Goal: Information Seeking & Learning: Learn about a topic

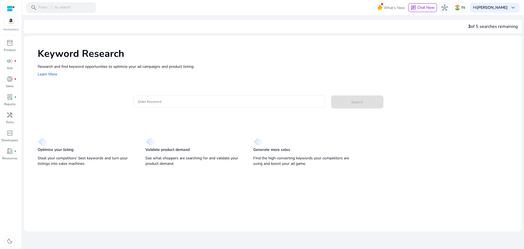
click at [199, 87] on div "Keyword Research Research and find keyword opportunities to optimize your [PERS…" at bounding box center [273, 62] width 498 height 52
click at [197, 96] on div at bounding box center [229, 101] width 183 height 12
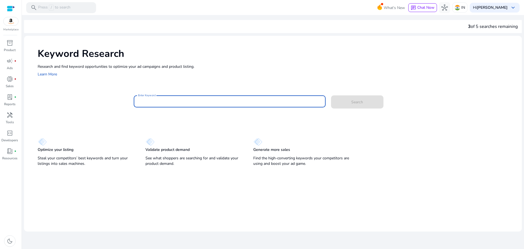
click at [199, 98] on input "Enter Keyword" at bounding box center [229, 101] width 183 height 6
click at [331, 95] on button "Search" at bounding box center [357, 101] width 52 height 13
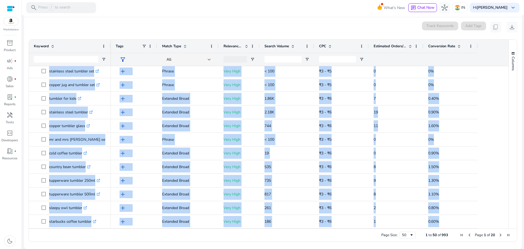
drag, startPoint x: 38, startPoint y: 74, endPoint x: 463, endPoint y: 229, distance: 452.7
click at [463, 229] on div "Drag here to set row groups Drag here to set column labels Keyword Tags 4" at bounding box center [273, 140] width 489 height 202
copy body "tumbler set .st0{fill:#2c8af8} glass tumbler set .st0{fill:#2c8af8} tumbler .st…"
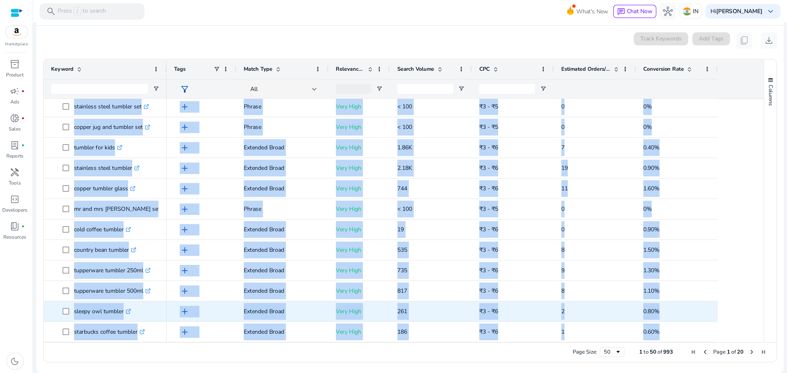
scroll to position [520, 0]
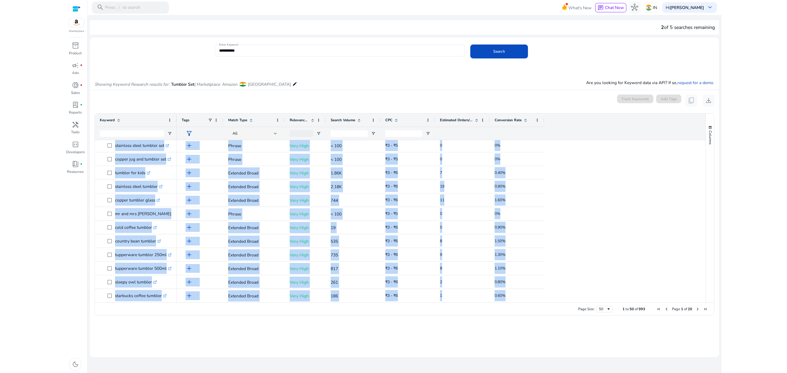
click at [524, 189] on html "**********" at bounding box center [393, 186] width 787 height 373
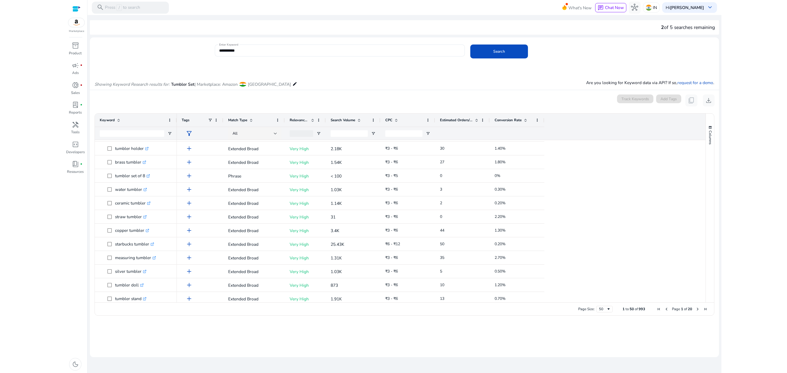
scroll to position [172, 0]
drag, startPoint x: 705, startPoint y: 228, endPoint x: 706, endPoint y: 240, distance: 12.3
click at [524, 240] on div "Columns Keyword Column Labels Drag here to set column labels" at bounding box center [709, 208] width 8 height 189
drag, startPoint x: 702, startPoint y: 233, endPoint x: 704, endPoint y: 241, distance: 8.3
click at [524, 241] on div at bounding box center [702, 221] width 5 height 162
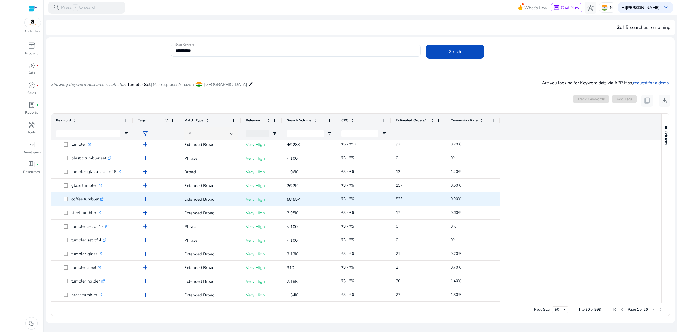
scroll to position [0, 0]
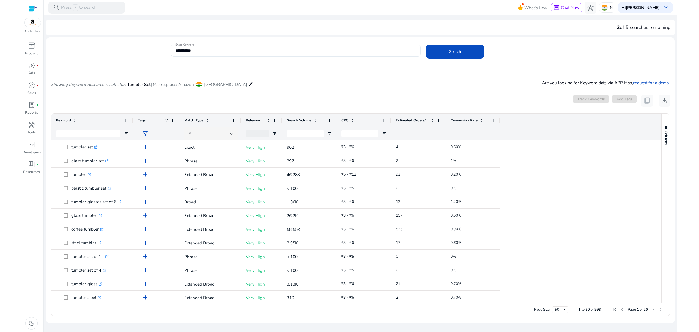
click at [200, 54] on div "**********" at bounding box center [295, 51] width 241 height 12
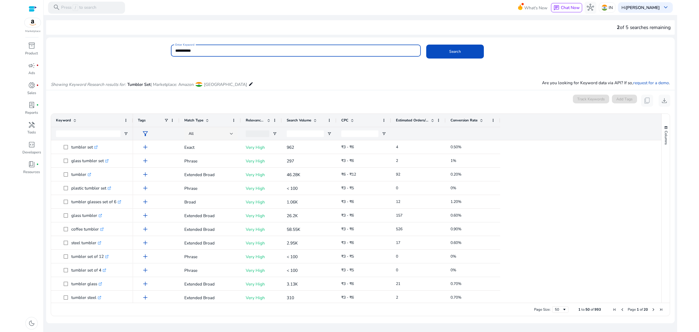
click at [200, 49] on input "**********" at bounding box center [295, 51] width 241 height 6
paste input "**"
type input "**********"
click at [464, 56] on span at bounding box center [455, 51] width 58 height 13
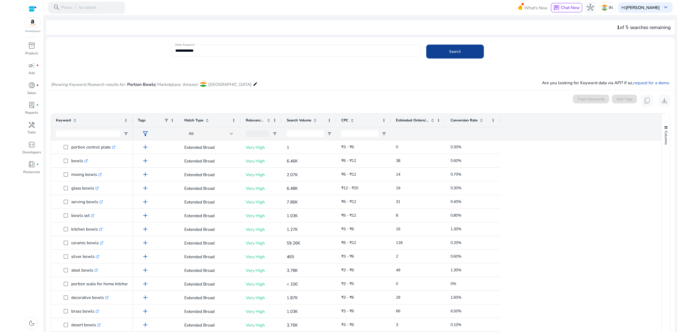
scroll to position [67, 0]
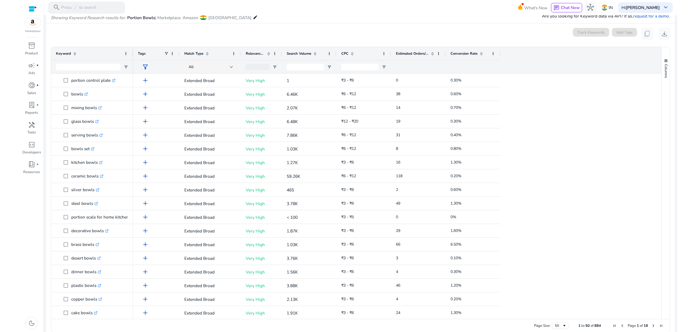
click at [255, 52] on span "Relevance Score" at bounding box center [255, 53] width 19 height 5
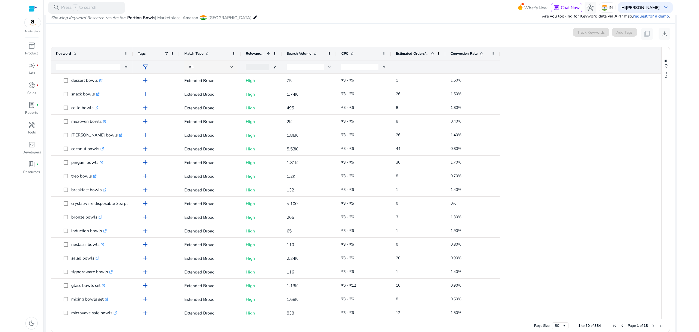
click at [255, 52] on span "Relevance Score" at bounding box center [255, 53] width 19 height 5
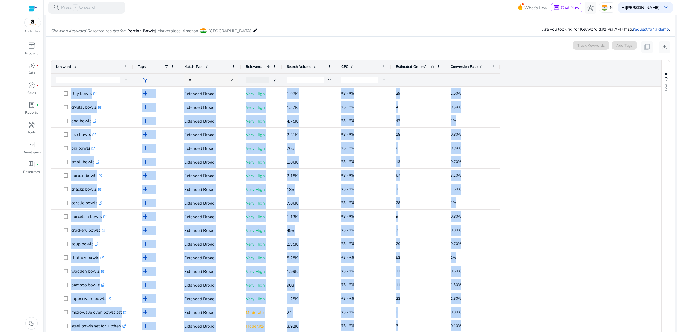
scroll to position [74, 0]
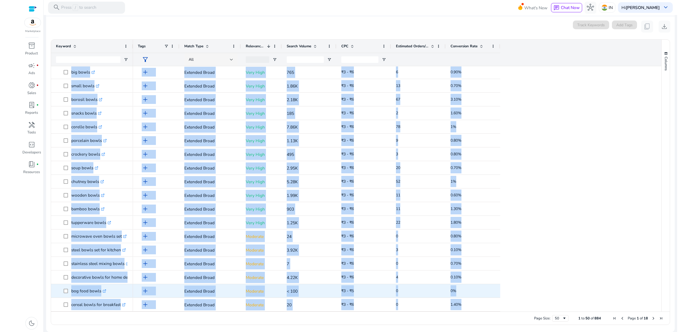
drag, startPoint x: 57, startPoint y: 146, endPoint x: 318, endPoint y: 287, distance: 297.2
click at [318, 249] on div "white bowls .st0{fill:#2c8af8} microoven bowls .st0{fill:#2c8af8} singing bowls…" at bounding box center [354, 188] width 606 height 245
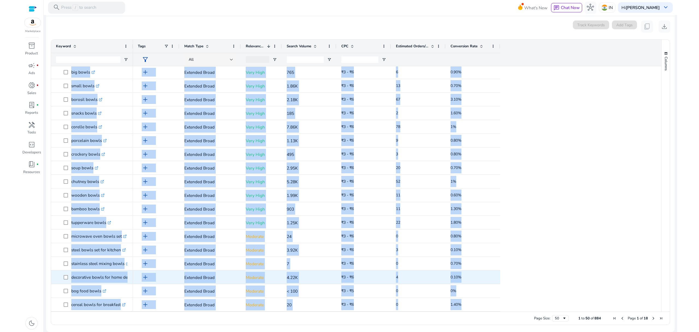
click at [497, 249] on div "0.10%" at bounding box center [473, 276] width 55 height 13
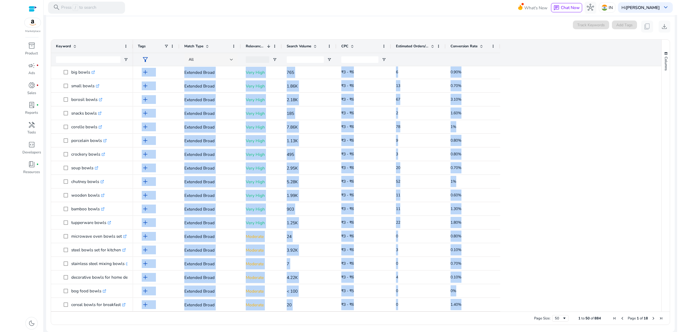
drag, startPoint x: 535, startPoint y: 306, endPoint x: 456, endPoint y: 314, distance: 80.1
click at [456, 249] on div "Drag here to set row groups Drag here to set column labels Keyword Tags 1" at bounding box center [360, 181] width 619 height 285
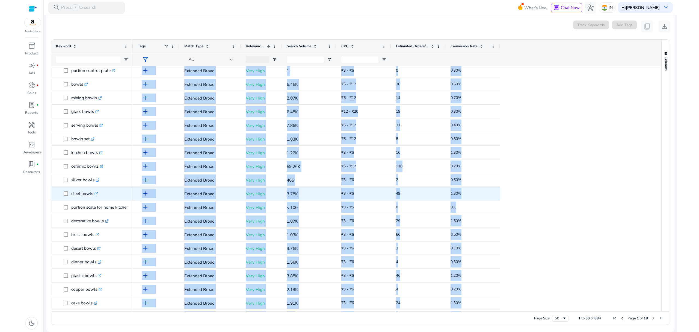
scroll to position [1, 0]
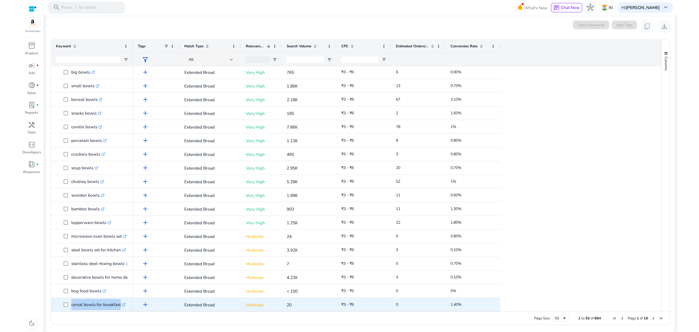
drag, startPoint x: 536, startPoint y: 308, endPoint x: 63, endPoint y: 228, distance: 479.8
click at [63, 249] on div "white bowls .st0{fill:#2c8af8} microoven bowls .st0{fill:#2c8af8} singing bowls…" at bounding box center [354, 188] width 606 height 245
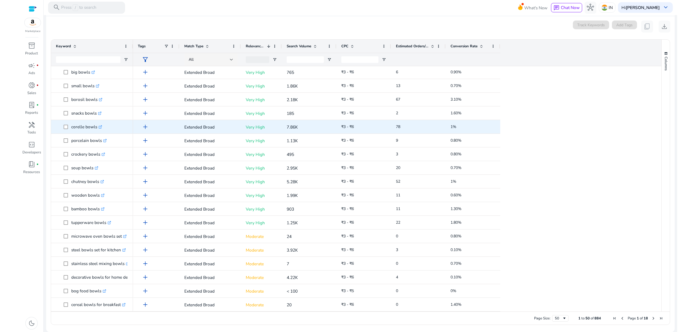
click at [60, 127] on span "corelle bowls .st0{fill:#2c8af8}" at bounding box center [92, 126] width 72 height 11
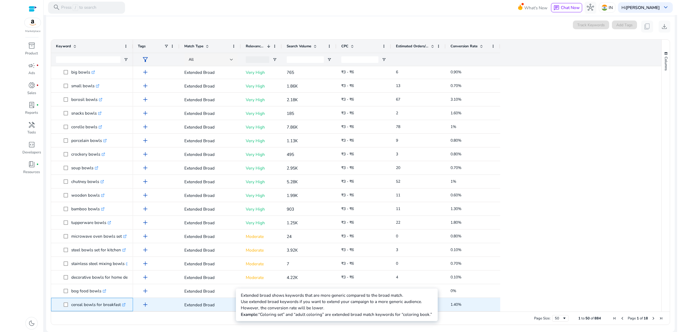
drag, startPoint x: 52, startPoint y: 310, endPoint x: 228, endPoint y: 301, distance: 176.1
click at [228, 249] on div "white bowls .st0{fill:#2c8af8} microoven bowls .st0{fill:#2c8af8} singing bowls…" at bounding box center [354, 188] width 606 height 245
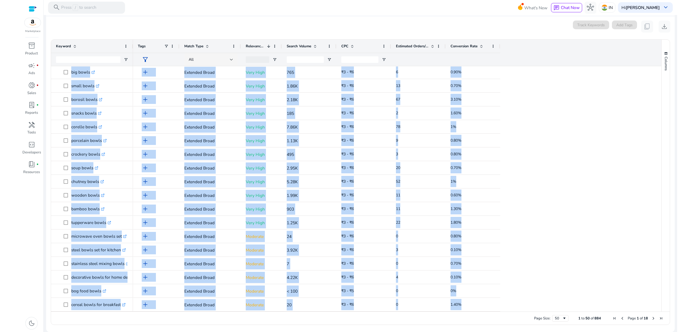
drag, startPoint x: 49, startPoint y: 309, endPoint x: 113, endPoint y: 318, distance: 63.9
click at [113, 249] on ag-grid-angular "Press SPACE to select this row. Drag here to set row groups Drag here to set co…" at bounding box center [360, 182] width 628 height 291
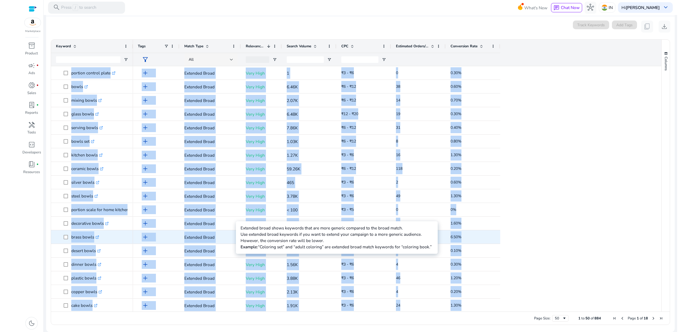
copy body "white bowls .st0{fill:#2c8af8} microoven bowls .st0{fill:#2c8af8} singing bowls…"
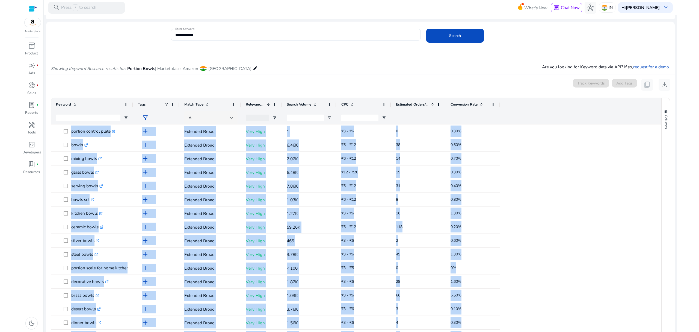
scroll to position [0, 0]
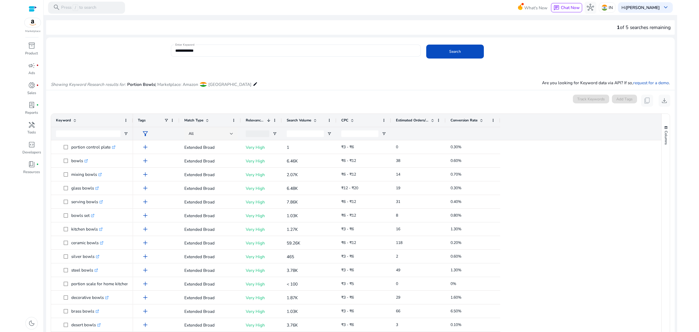
click at [343, 73] on div "Showing Keyword Research results for: Portion Bowls | Marketplace: Amazon India…" at bounding box center [360, 78] width 629 height 23
click at [264, 121] on span "Relevance Score" at bounding box center [255, 120] width 19 height 5
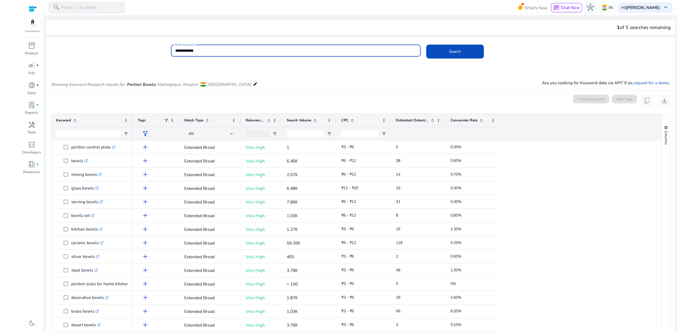
drag, startPoint x: 255, startPoint y: 49, endPoint x: 123, endPoint y: 54, distance: 132.3
click at [123, 54] on div "**********" at bounding box center [358, 54] width 624 height 18
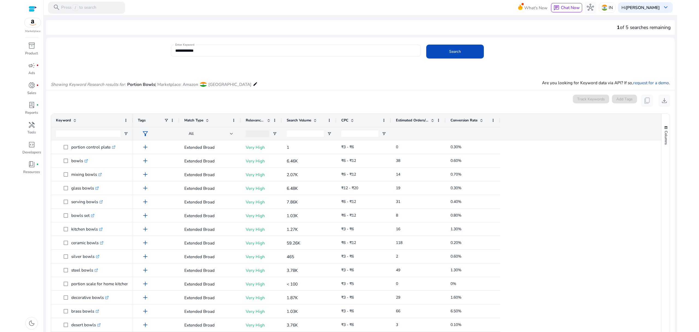
click at [75, 119] on span at bounding box center [75, 120] width 4 height 4
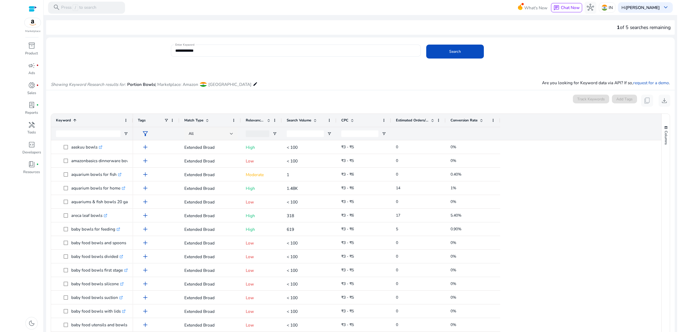
click at [75, 119] on span at bounding box center [75, 120] width 4 height 4
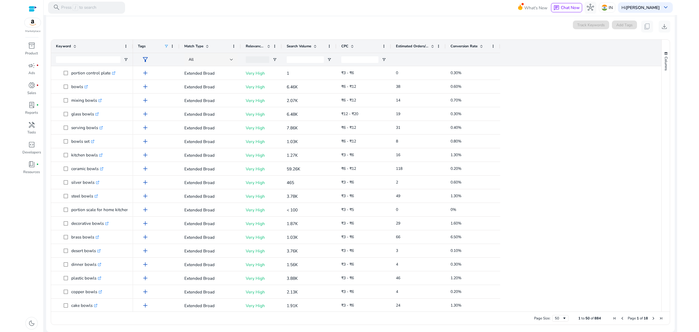
click at [165, 45] on span at bounding box center [166, 46] width 4 height 4
click at [124, 46] on span at bounding box center [126, 46] width 4 height 4
click at [213, 25] on div "0 keyword(s) selected Track Keywords Add Tags content_copy download" at bounding box center [361, 26] width 620 height 12
click at [312, 55] on div at bounding box center [305, 59] width 37 height 13
click at [314, 59] on input "Search Volume Filter Input" at bounding box center [305, 59] width 37 height 7
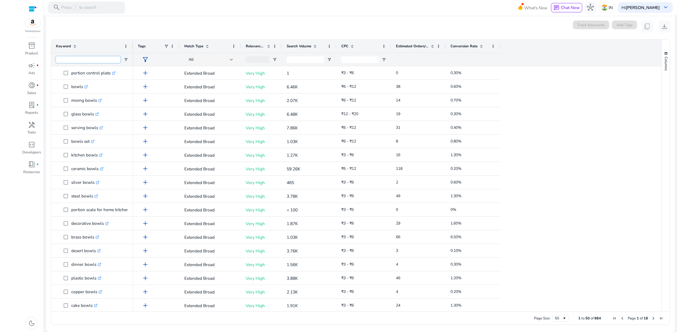
click at [71, 61] on input "Keyword Filter Input" at bounding box center [88, 59] width 64 height 7
paste input "**********"
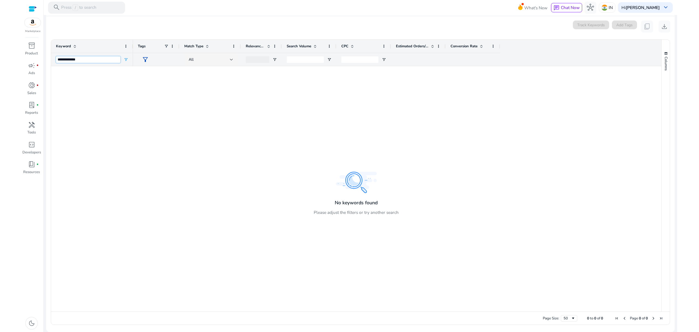
type input "**********"
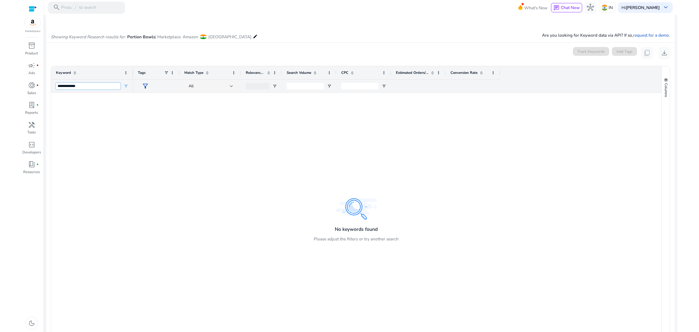
scroll to position [74, 0]
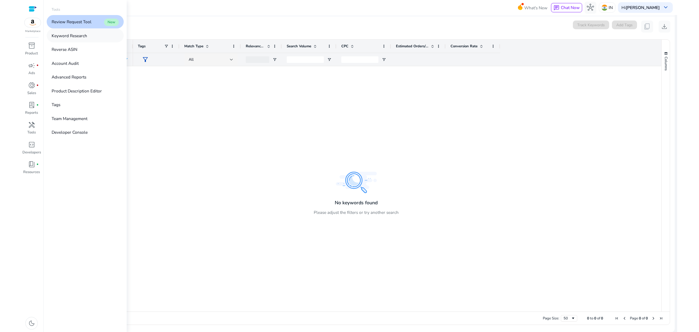
click at [79, 37] on p "Keyword Research" at bounding box center [70, 36] width 36 height 6
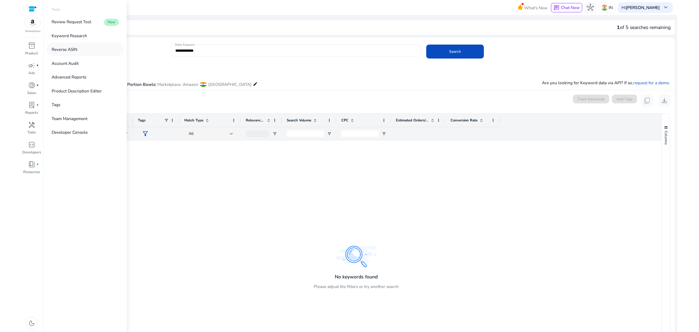
click at [81, 48] on link "Reverse ASIN" at bounding box center [85, 49] width 77 height 13
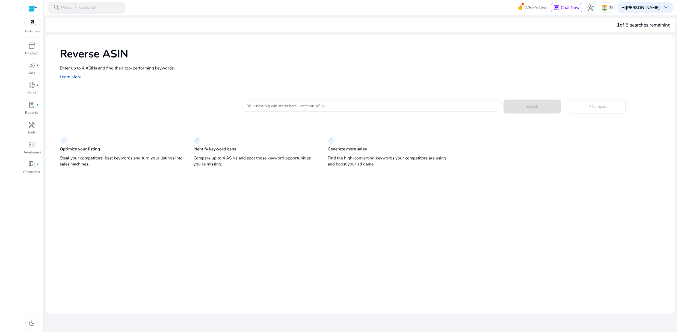
click at [329, 109] on div at bounding box center [371, 105] width 248 height 12
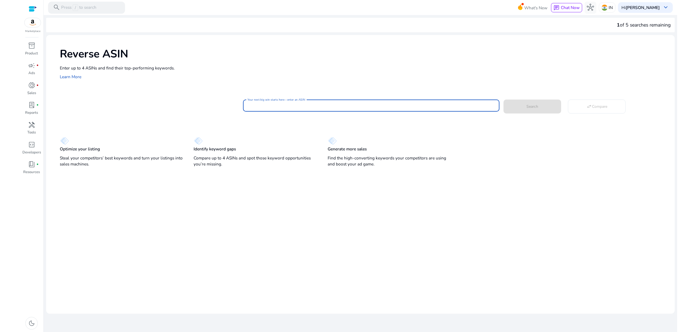
paste input "**********"
type input "**********"
paste input "**********"
type input "**********"
click at [545, 107] on span at bounding box center [533, 106] width 58 height 13
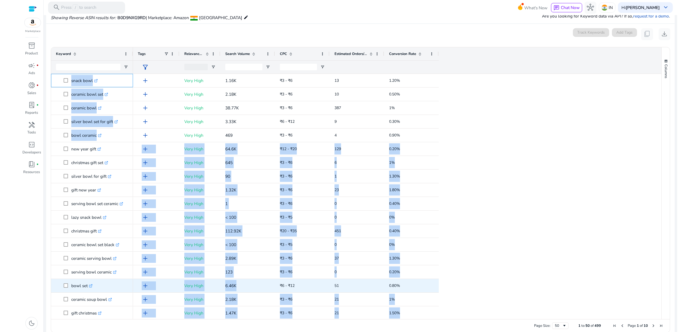
drag, startPoint x: 56, startPoint y: 75, endPoint x: 386, endPoint y: 221, distance: 361.0
click at [265, 281] on div "white bowl ceramic .st0{fill:#2c8af8} ramen bowl ceramic .st0{fill:#2c8af8} the…" at bounding box center [354, 196] width 606 height 245
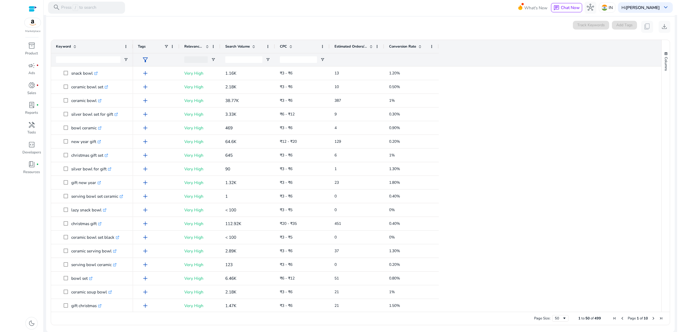
click at [250, 50] on div "Search Volume" at bounding box center [244, 46] width 39 height 10
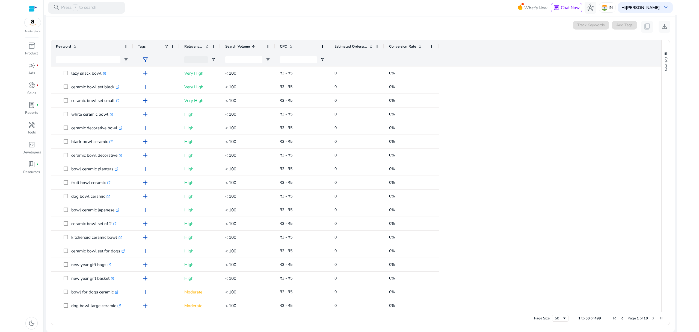
click at [249, 48] on span "Search Volume" at bounding box center [237, 46] width 25 height 5
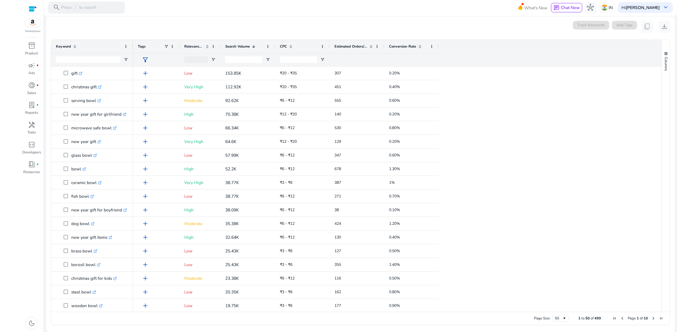
click at [207, 48] on span at bounding box center [207, 46] width 4 height 4
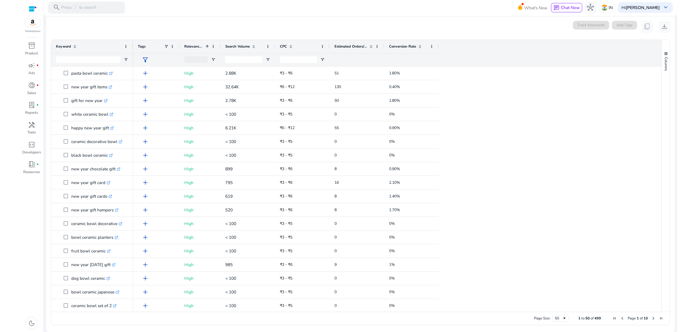
click at [207, 48] on span at bounding box center [207, 46] width 4 height 4
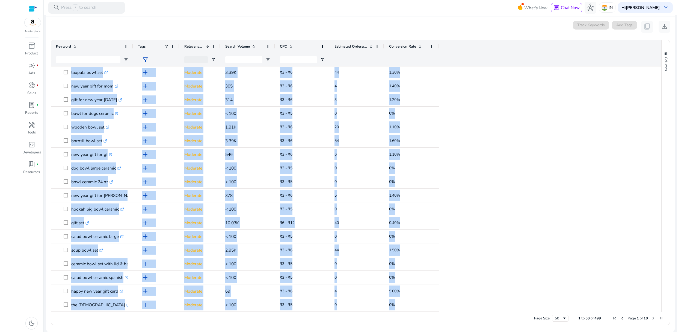
drag, startPoint x: 48, startPoint y: 69, endPoint x: 475, endPoint y: 336, distance: 503.1
click at [475, 331] on html "**********" at bounding box center [349, 166] width 699 height 332
copy body "snack bowl .st0{fill:#2c8af8} ceramic bowl set .st0{fill:#2c8af8} ceramic bowl …"
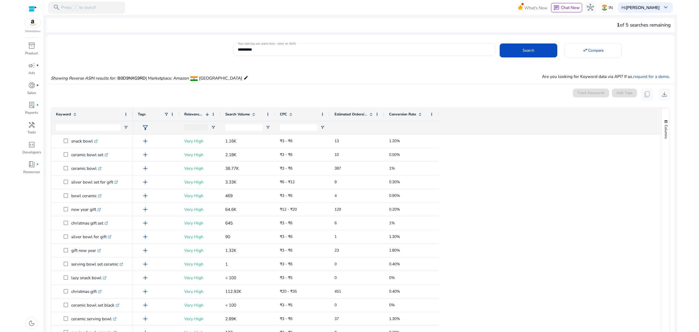
click at [255, 75] on div "Showing Reverse ASIN results for: B0D9NXG9RD | Marketplace: Amazon India edit A…" at bounding box center [360, 71] width 629 height 23
click at [108, 130] on input "Keyword Filter Input" at bounding box center [88, 127] width 64 height 7
paste input "**********"
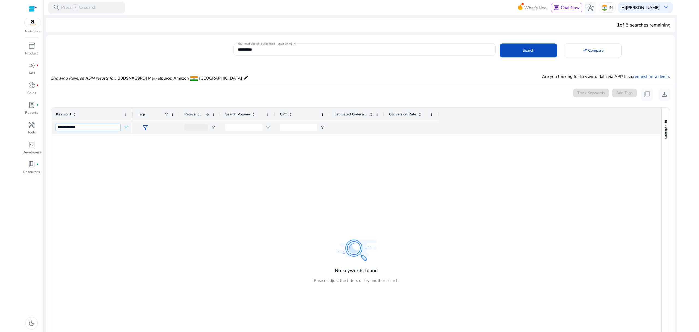
click at [108, 130] on input "**********" at bounding box center [88, 127] width 64 height 7
type input "**********"
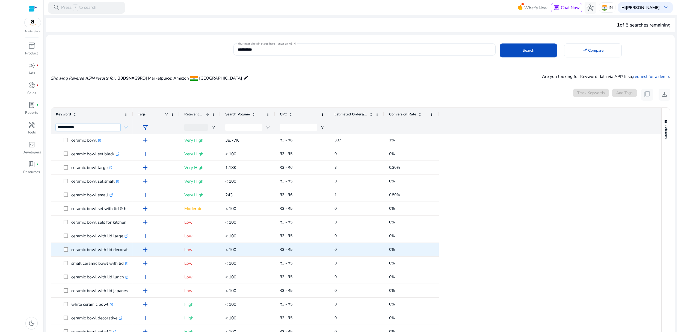
scroll to position [5, 0]
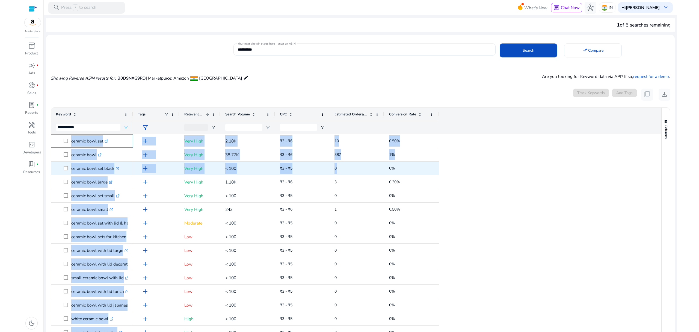
drag, startPoint x: 67, startPoint y: 137, endPoint x: 385, endPoint y: 168, distance: 318.9
click at [385, 168] on div "ceramic bowl set .st0{fill:#2c8af8} ceramic bowl .st0{fill:#2c8af8} ceramic bow…" at bounding box center [354, 256] width 606 height 245
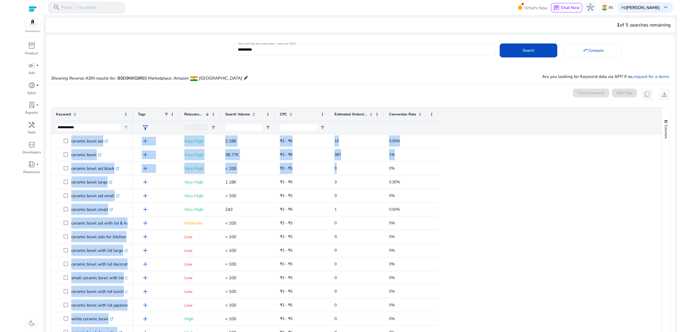
click at [461, 192] on div "add Very High 2.18K ₹3 - ₹6 10 0.50% add Very High 38.77K ₹3 - ₹6 387 1% add Ve…" at bounding box center [395, 263] width 524 height 259
click at [454, 188] on div "add Very High 2.18K ₹3 - ₹6 10 0.50% add Very High 38.77K ₹3 - ₹6 387 1% add Ve…" at bounding box center [395, 263] width 524 height 259
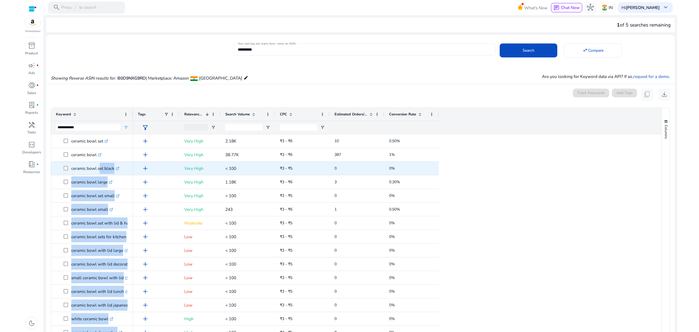
drag, startPoint x: 458, startPoint y: 191, endPoint x: 98, endPoint y: 164, distance: 361.0
click at [98, 164] on div "ceramic bowl set .st0{fill:#2c8af8} ceramic bowl .st0{fill:#2c8af8} ceramic bow…" at bounding box center [354, 256] width 606 height 245
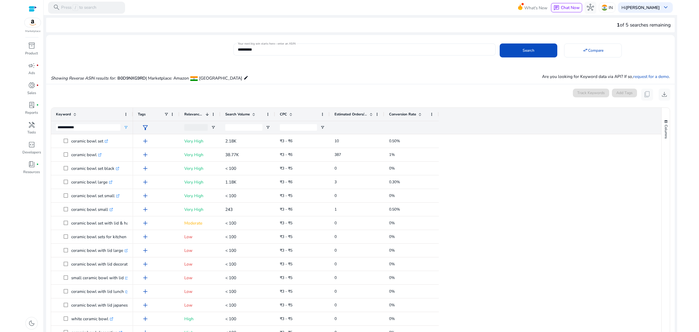
click at [50, 157] on ag-grid-angular "**********" at bounding box center [360, 250] width 628 height 291
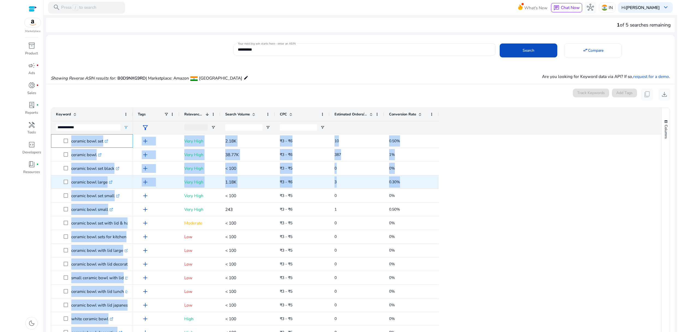
drag, startPoint x: 56, startPoint y: 144, endPoint x: 425, endPoint y: 186, distance: 371.4
click at [425, 186] on div "ceramic bowl set .st0{fill:#2c8af8} ceramic bowl .st0{fill:#2c8af8} ceramic bow…" at bounding box center [354, 256] width 606 height 245
click at [489, 203] on div "add Very High 2.18K ₹3 - ₹6 10 0.50% add Very High 38.77K ₹3 - ₹6 387 1% add Ve…" at bounding box center [395, 263] width 524 height 259
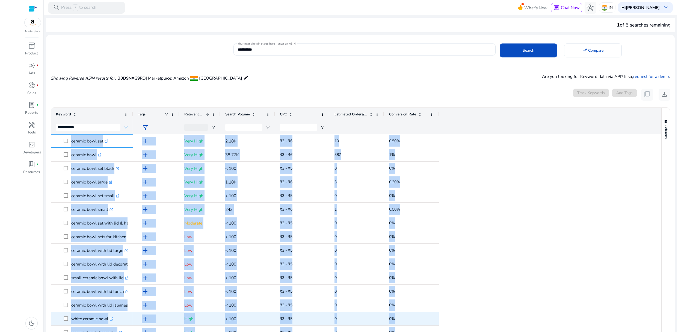
scroll to position [15, 0]
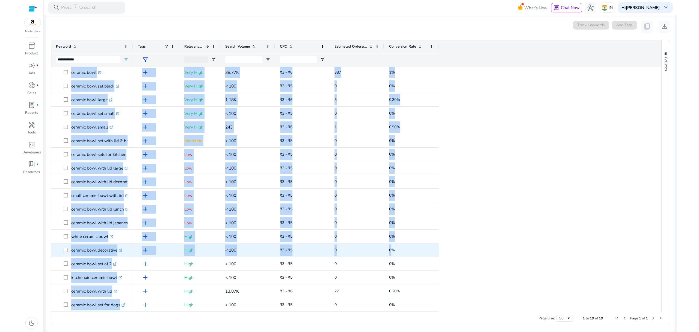
drag, startPoint x: 52, startPoint y: 134, endPoint x: 468, endPoint y: 229, distance: 426.4
click at [393, 249] on div "ceramic bowl set .st0{fill:#2c8af8} ceramic bowl .st0{fill:#2c8af8} ceramic bow…" at bounding box center [354, 188] width 606 height 245
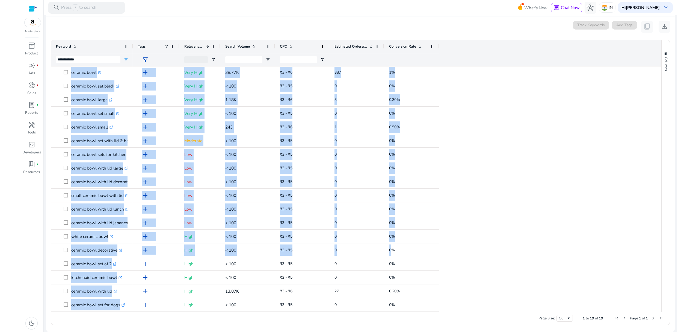
click at [504, 182] on div "add Very High 2.18K ₹3 - ₹6 10 0.50% add Very High 38.77K ₹3 - ₹6 387 1% add Ve…" at bounding box center [395, 181] width 524 height 259
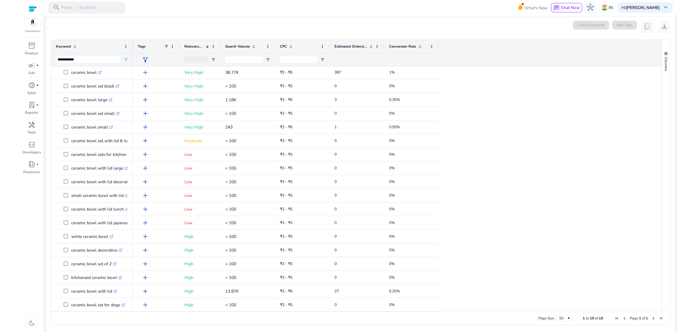
scroll to position [0, 0]
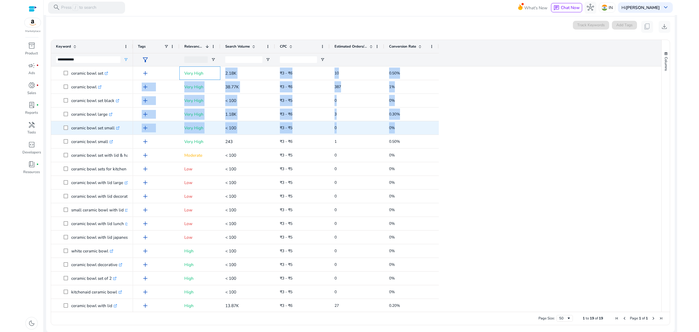
drag, startPoint x: 220, startPoint y: 68, endPoint x: 405, endPoint y: 127, distance: 194.3
click at [405, 127] on div "add Very High 2.18K ₹3 - ₹6 10 0.50% add Very High 38.77K ₹3 - ₹6 387 1% add Ve…" at bounding box center [286, 195] width 306 height 259
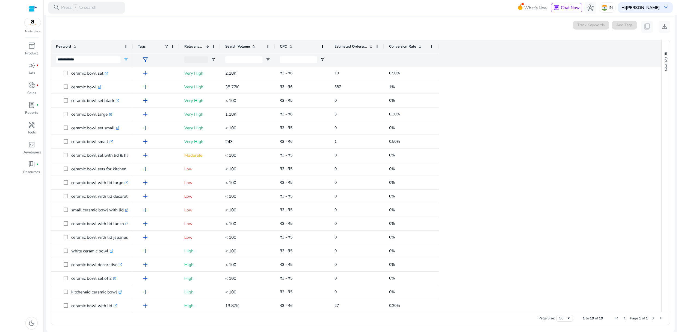
click at [499, 160] on div "add Very High 2.18K ₹3 - ₹6 10 0.50% add Very High 38.77K ₹3 - ₹6 387 1% add Ve…" at bounding box center [395, 195] width 524 height 259
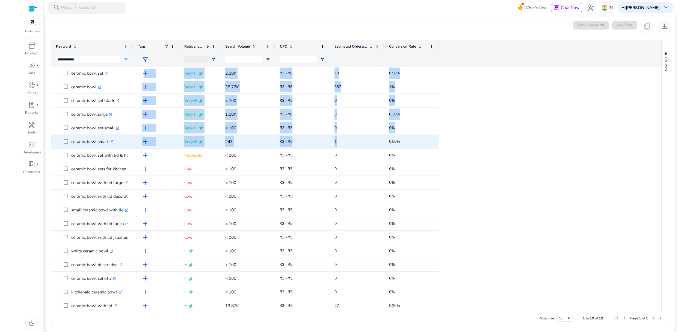
drag, startPoint x: 461, startPoint y: 148, endPoint x: 374, endPoint y: 139, distance: 87.8
click at [374, 139] on div "add Very High 2.18K ₹3 - ₹6 10 0.50% add Very High 38.77K ₹3 - ₹6 387 1% add Ve…" at bounding box center [395, 195] width 524 height 259
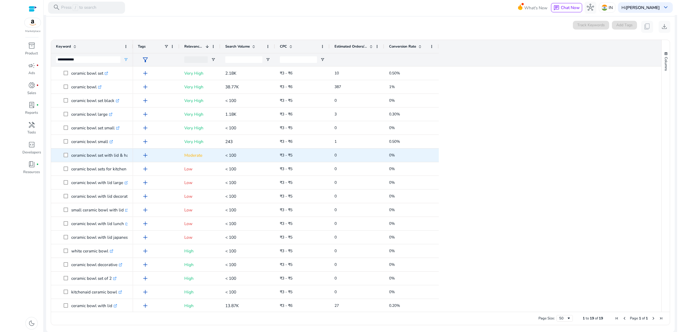
drag, startPoint x: 435, startPoint y: 157, endPoint x: 114, endPoint y: 41, distance: 341.0
click at [435, 157] on div "0%" at bounding box center [411, 154] width 55 height 13
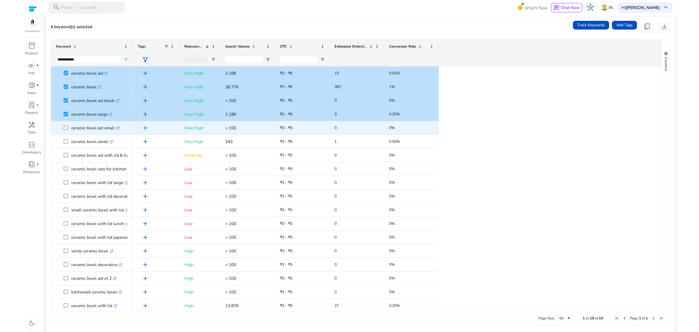
click at [62, 126] on span "ceramic bowl set small .st0{fill:#2c8af8}" at bounding box center [92, 127] width 72 height 11
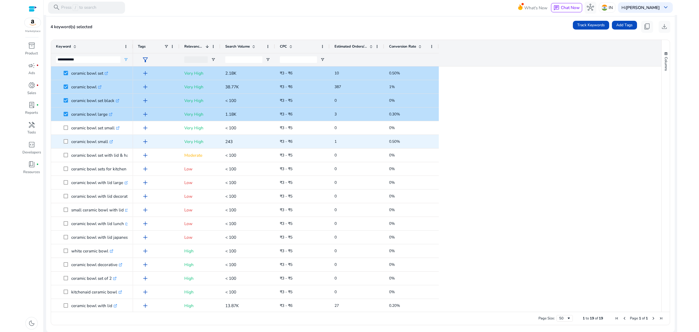
click at [61, 142] on span "ceramic bowl small .st0{fill:#2c8af8}" at bounding box center [92, 141] width 72 height 11
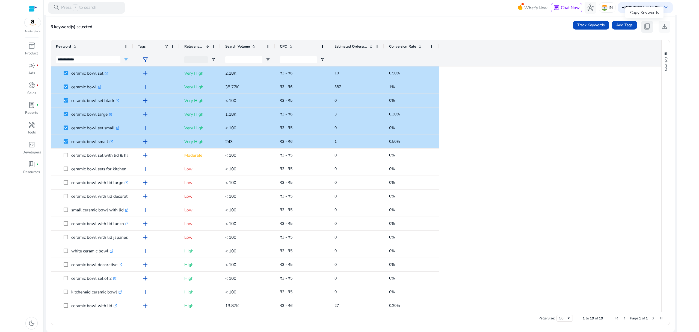
click at [644, 27] on span "content_copy" at bounding box center [647, 26] width 7 height 7
click at [644, 24] on span "content_copy" at bounding box center [647, 26] width 7 height 7
click at [544, 118] on div "add Very High 2.18K ₹3 - ₹6 10 0.50% add Very High 38.77K ₹3 - ₹6 387 1% add Ve…" at bounding box center [395, 195] width 524 height 259
click at [483, 142] on div "add Very High 2.18K ₹3 - ₹6 10 0.50% add Very High 38.77K ₹3 - ₹6 387 1% add Ve…" at bounding box center [395, 195] width 524 height 259
click at [462, 142] on div "add Very High 2.18K ₹3 - ₹6 10 0.50% add Very High 38.77K ₹3 - ₹6 387 1% add Ve…" at bounding box center [395, 195] width 524 height 259
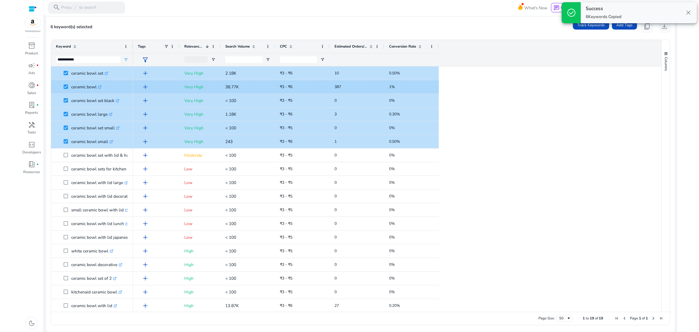
click at [474, 100] on div "add Very High 2.18K ₹3 - ₹6 10 0.50% add Very High 38.77K ₹3 - ₹6 387 1% add Ve…" at bounding box center [395, 195] width 524 height 259
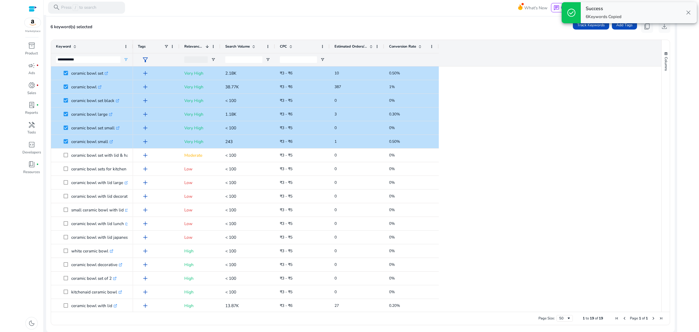
click at [477, 25] on div "6 keyword(s) selected Track Keywords Add Tags content_copy download" at bounding box center [361, 27] width 620 height 12
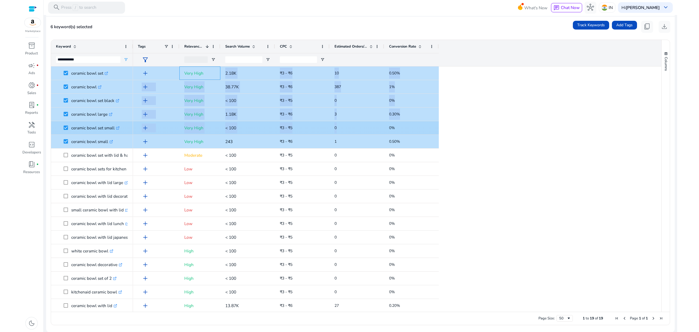
drag, startPoint x: 219, startPoint y: 71, endPoint x: 383, endPoint y: 139, distance: 177.0
click at [344, 129] on div "add Very High 2.18K ₹3 - ₹6 10 0.50% add Very High 38.77K ₹3 - ₹6 387 1% add Ve…" at bounding box center [286, 195] width 306 height 259
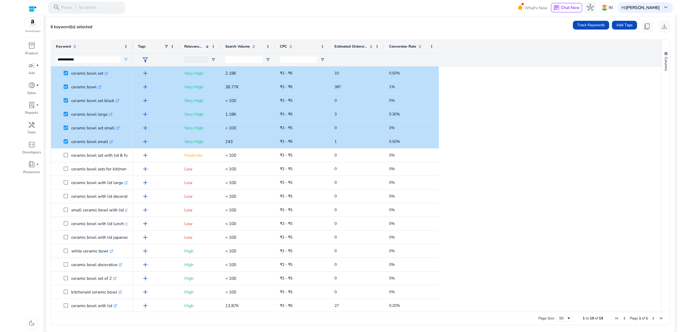
drag, startPoint x: 460, startPoint y: 150, endPoint x: 464, endPoint y: 150, distance: 3.3
click at [461, 150] on div "add Very High 2.18K ₹3 - ₹6 10 0.50% add Very High 38.77K ₹3 - ₹6 387 1% add Ve…" at bounding box center [395, 195] width 524 height 259
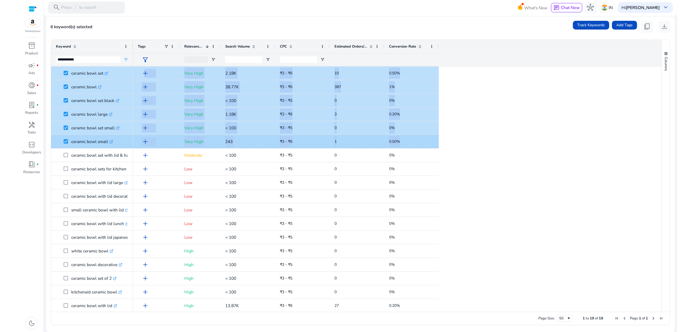
drag, startPoint x: 462, startPoint y: 143, endPoint x: 421, endPoint y: 138, distance: 41.6
click at [421, 138] on div "add Very High 2.18K ₹3 - ₹6 10 0.50% add Very High 38.77K ₹3 - ₹6 387 1% add Ve…" at bounding box center [395, 195] width 524 height 259
copy div "add Very High 2.18K ₹3 - ₹6 10 0.50% add Very High 38.77K ₹3 - ₹6 387 1% add Ve…"
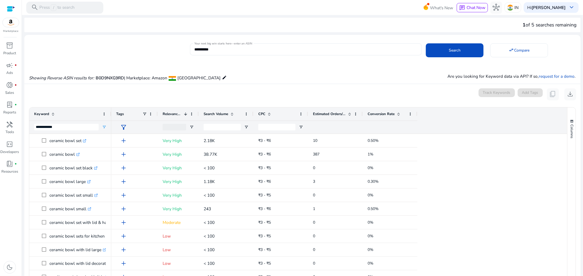
click at [509, 197] on div "add Very High 2.18K ₹3 - ₹6 10 0.50% add Very High 38.77K ₹3 - ₹6 387 1% add Ve…" at bounding box center [336, 263] width 451 height 259
click at [182, 113] on span at bounding box center [185, 114] width 6 height 4
drag, startPoint x: 89, startPoint y: 128, endPoint x: 19, endPoint y: 124, distance: 69.7
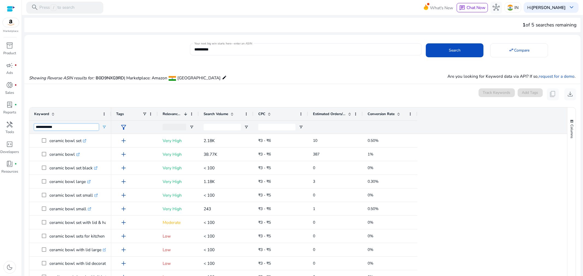
click at [19, 124] on mat-sidenav-container "**********" at bounding box center [291, 138] width 583 height 276
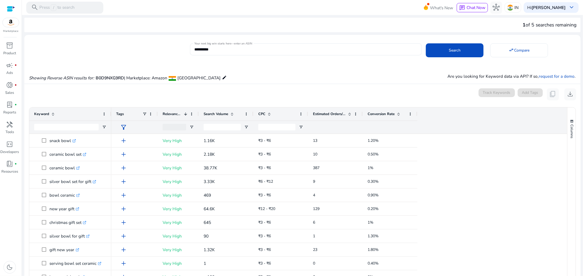
click at [157, 114] on div at bounding box center [157, 114] width 2 height 13
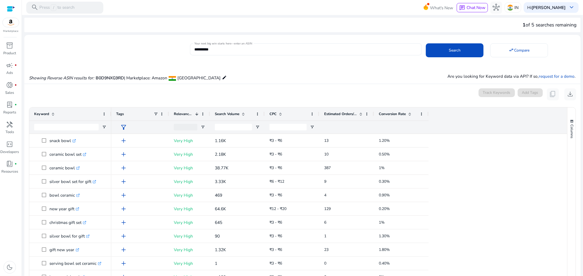
drag, startPoint x: 157, startPoint y: 114, endPoint x: 168, endPoint y: 114, distance: 11.2
click at [168, 114] on div at bounding box center [168, 114] width 2 height 13
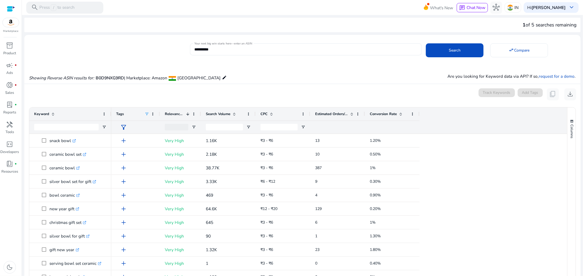
drag, startPoint x: 168, startPoint y: 114, endPoint x: 147, endPoint y: 114, distance: 20.8
click at [147, 114] on div "Tags" at bounding box center [135, 114] width 49 height 13
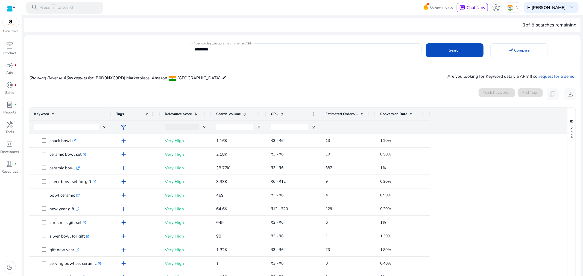
drag, startPoint x: 199, startPoint y: 114, endPoint x: 219, endPoint y: 119, distance: 20.9
click at [211, 119] on div "Relevance Score 1" at bounding box center [185, 114] width 51 height 13
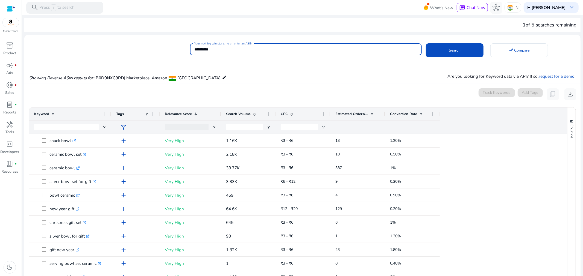
click at [245, 49] on input "**********" at bounding box center [305, 49] width 223 height 6
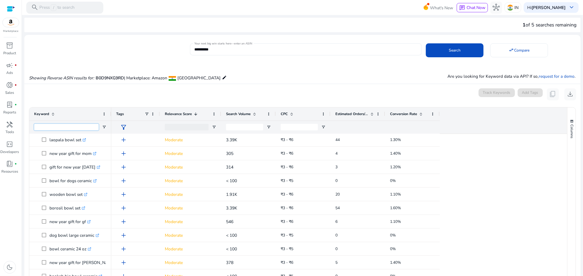
click at [93, 126] on input "Keyword Filter Input" at bounding box center [66, 127] width 64 height 7
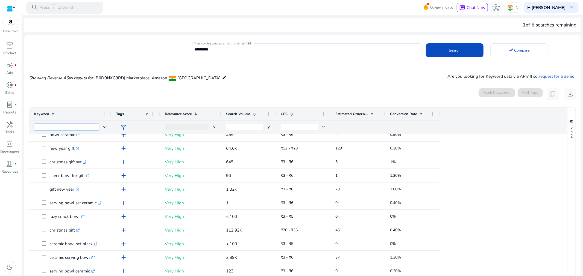
scroll to position [61, 0]
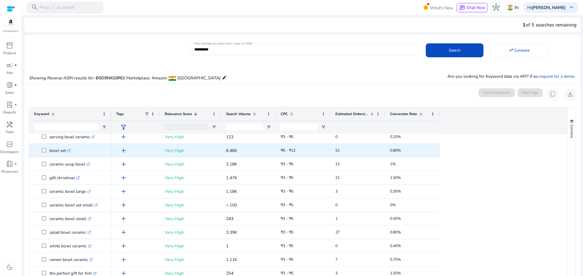
scroll to position [0, 0]
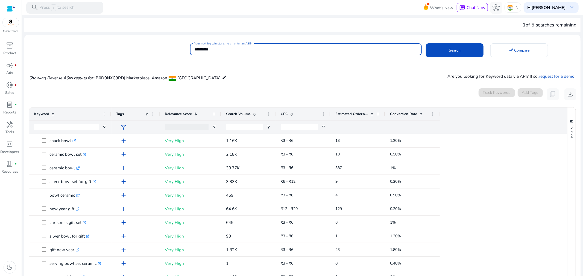
click at [226, 48] on input "**********" at bounding box center [305, 49] width 223 height 6
paste input
type input "**********"
click at [460, 54] on span at bounding box center [455, 50] width 58 height 13
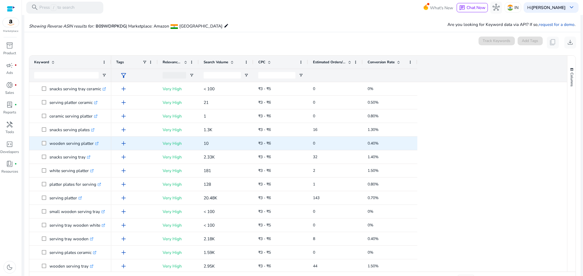
scroll to position [60, 0]
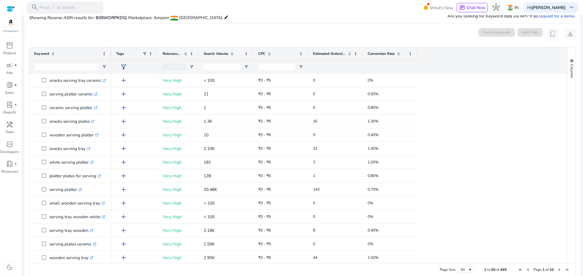
click at [228, 36] on div "0 keyword(s) selected Track Keywords Add Tags content_copy download" at bounding box center [302, 34] width 547 height 12
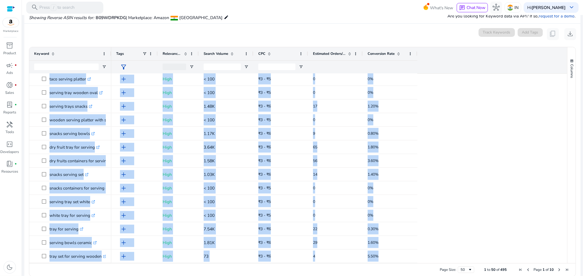
scroll to position [68, 0]
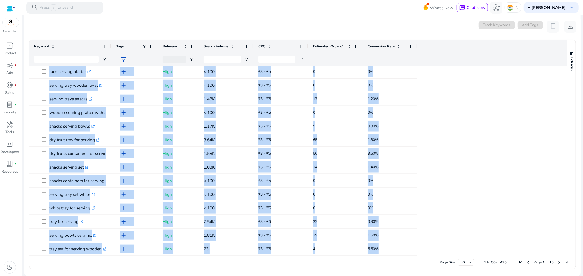
drag, startPoint x: 32, startPoint y: 75, endPoint x: 412, endPoint y: 267, distance: 424.8
click at [412, 267] on div "Drag here to set row groups Drag here to set column labels Keyword Tags 0" at bounding box center [302, 155] width 547 height 230
copy body "snacks serving tray ceramic .st0{fill:#2c8af8} dry fruit serving tray .st0{fill…"
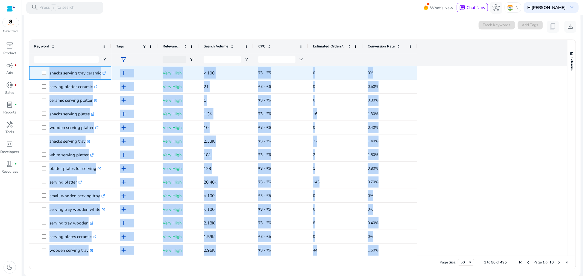
scroll to position [0, 0]
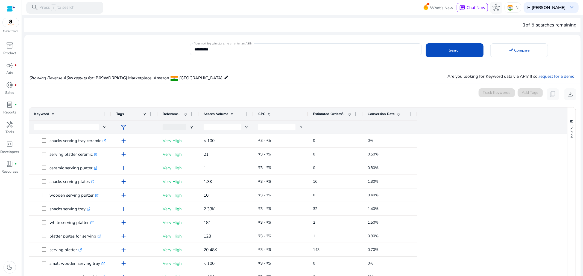
click at [229, 114] on span at bounding box center [231, 114] width 6 height 4
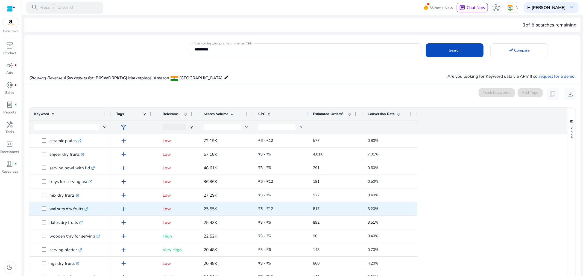
scroll to position [182, 0]
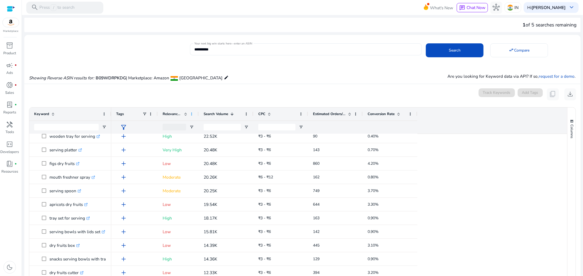
click at [191, 113] on span at bounding box center [191, 114] width 4 height 4
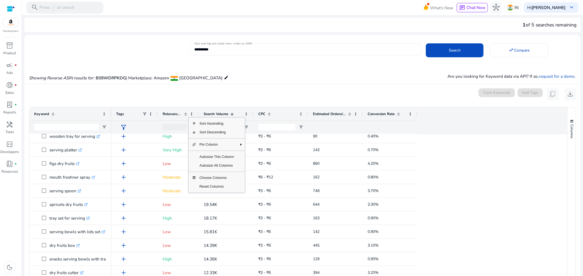
click at [298, 82] on div "Showing Reverse ASIN results for: B09WDRPKDG | Marketplace: Amazon India edit A…" at bounding box center [302, 71] width 556 height 23
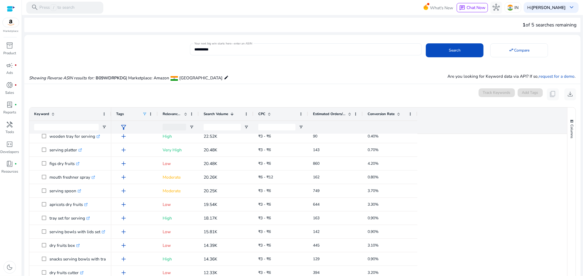
click at [145, 113] on span at bounding box center [144, 114] width 4 height 4
click at [151, 110] on div "Tags" at bounding box center [134, 114] width 37 height 13
click at [150, 113] on span at bounding box center [150, 114] width 4 height 4
click at [126, 126] on span "filter_alt" at bounding box center [123, 127] width 7 height 7
click at [190, 125] on div at bounding box center [291, 138] width 583 height 276
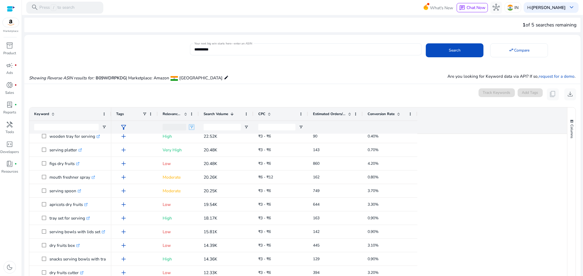
click at [191, 126] on span "Open Filter Menu" at bounding box center [191, 127] width 4 height 4
type input "**********"
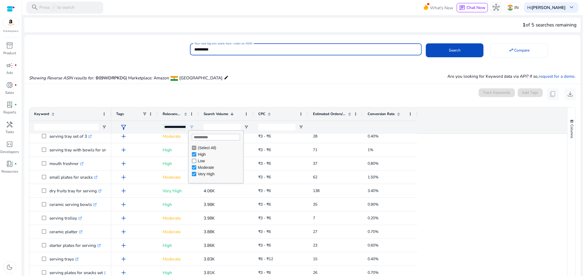
type input "**********"
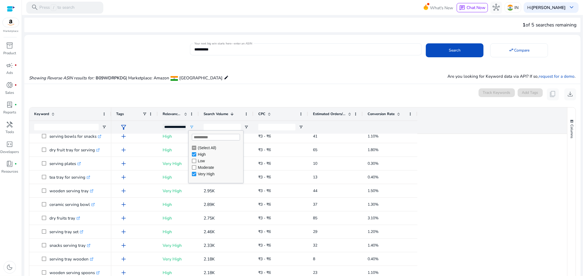
click at [250, 96] on div "0 keyword(s) selected Track Keywords Add Tags content_copy download" at bounding box center [302, 94] width 547 height 12
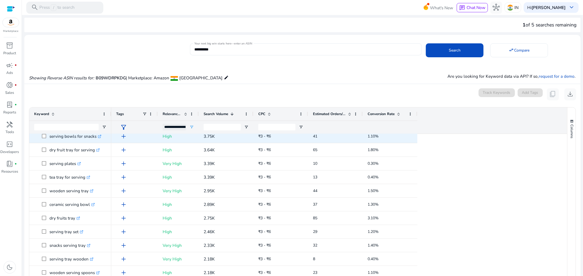
scroll to position [0, 0]
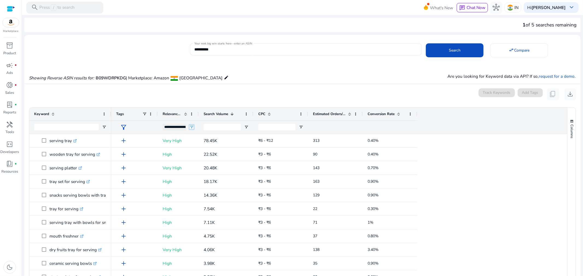
click at [190, 127] on span "Open Filter Menu" at bounding box center [191, 127] width 4 height 4
type input "**********"
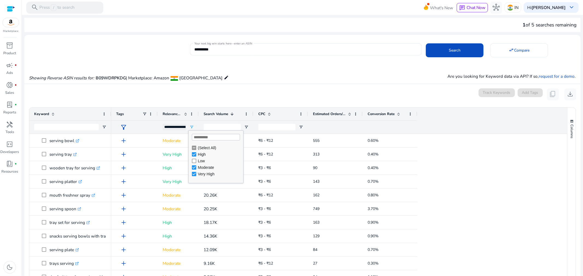
click at [234, 91] on div "0 keyword(s) selected Track Keywords Add Tags content_copy download" at bounding box center [302, 94] width 547 height 12
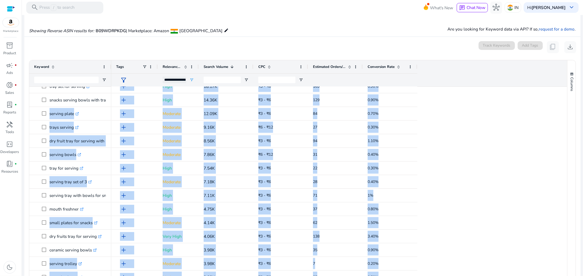
scroll to position [302, 0]
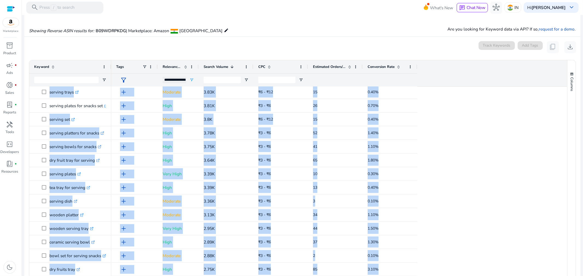
drag, startPoint x: 36, startPoint y: 135, endPoint x: 209, endPoint y: 284, distance: 227.6
click at [209, 276] on html "**********" at bounding box center [291, 138] width 583 height 276
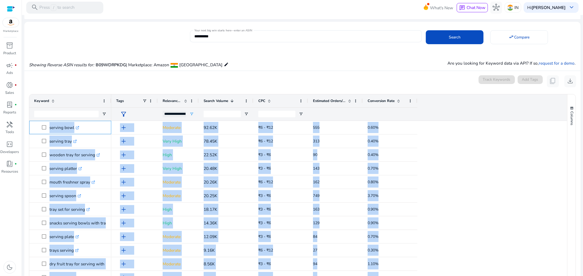
scroll to position [0, 0]
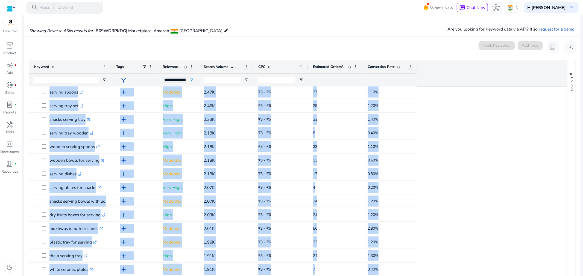
scroll to position [68, 0]
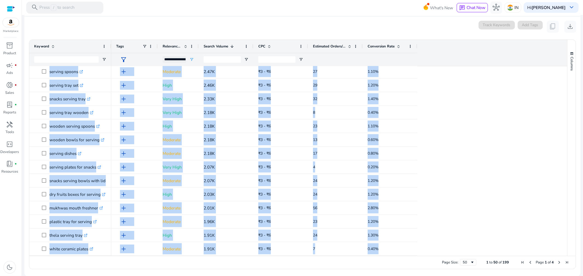
drag, startPoint x: 33, startPoint y: 140, endPoint x: 342, endPoint y: 291, distance: 343.6
click at [342, 276] on html "**********" at bounding box center [291, 138] width 583 height 276
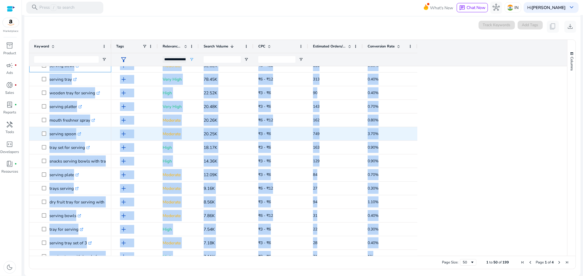
scroll to position [0, 0]
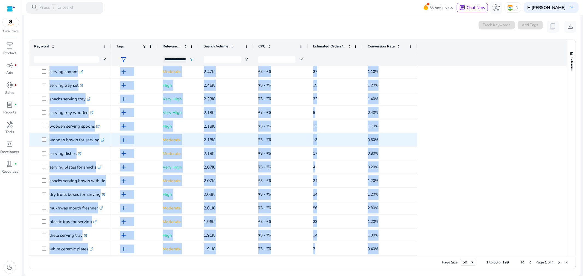
copy body "serving bowl .st0{fill:#2c8af8} serving tray set of 3 .st0{fill:#2c8af8} small …"
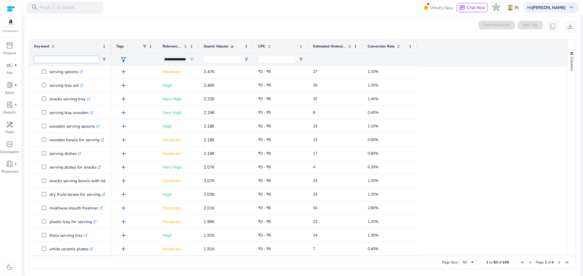
click at [85, 59] on input "Keyword Filter Input" at bounding box center [66, 59] width 64 height 7
paste input "**********"
type input "**********"
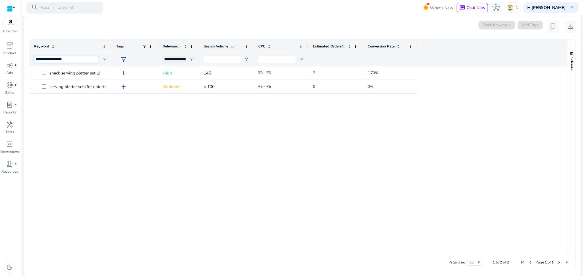
type input "**********"
click at [190, 59] on span "Open Filter Menu" at bounding box center [191, 59] width 4 height 4
click at [201, 138] on div "add Moderate < 100 ₹3 - ₹5 0 0% add High 146 ₹3 - ₹6 2 1.70%" at bounding box center [339, 161] width 456 height 190
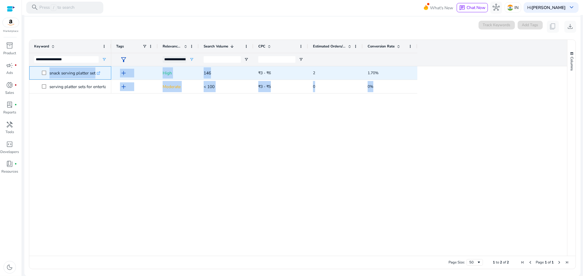
drag, startPoint x: 48, startPoint y: 69, endPoint x: 227, endPoint y: 72, distance: 178.4
click at [227, 72] on div "serving platter sets for entertaining .st0{fill:#2c8af8} snack serving platter …" at bounding box center [298, 161] width 538 height 190
click at [222, 174] on div "add Moderate < 100 ₹3 - ₹5 0 0% add High 146 ₹3 - ₹6 2 1.70%" at bounding box center [339, 161] width 456 height 190
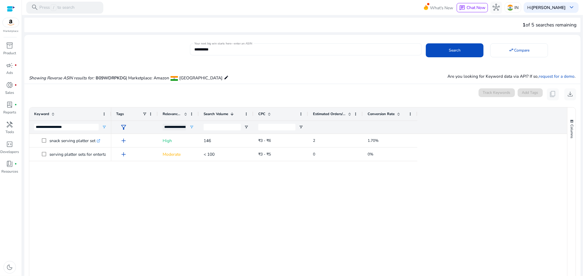
click at [226, 49] on input "**********" at bounding box center [305, 49] width 223 height 6
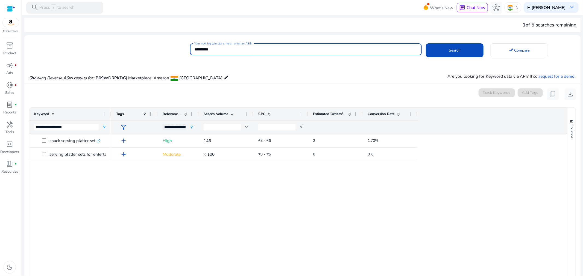
paste input "*"
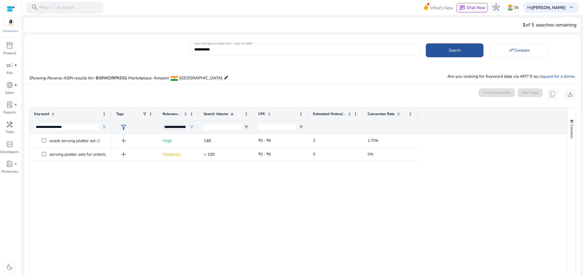
click at [457, 56] on span at bounding box center [455, 50] width 58 height 13
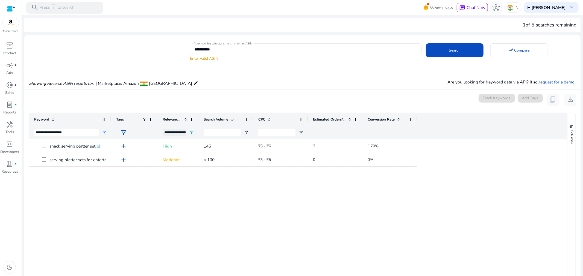
click at [235, 47] on input "**********" at bounding box center [305, 49] width 223 height 6
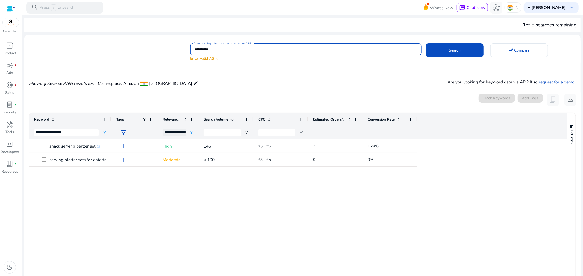
click at [426, 43] on button "Search" at bounding box center [455, 50] width 58 height 14
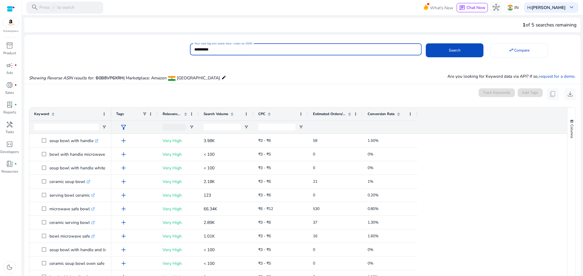
click at [223, 49] on input "**********" at bounding box center [305, 49] width 223 height 6
paste input
type input "**********"
click at [428, 51] on span at bounding box center [455, 50] width 58 height 13
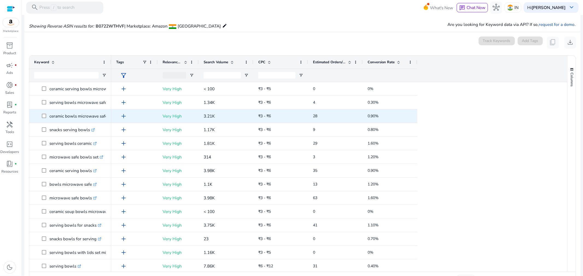
scroll to position [60, 0]
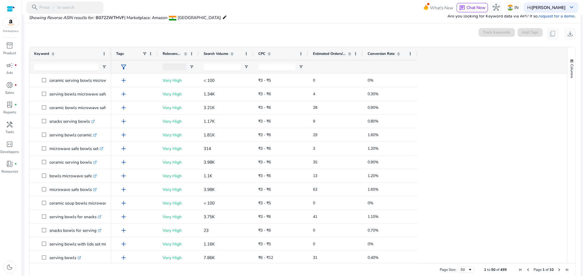
click at [227, 55] on span "Search Volume" at bounding box center [215, 53] width 25 height 5
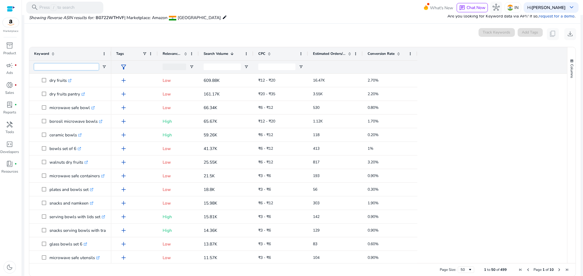
click at [87, 65] on input "Keyword Filter Input" at bounding box center [66, 67] width 64 height 7
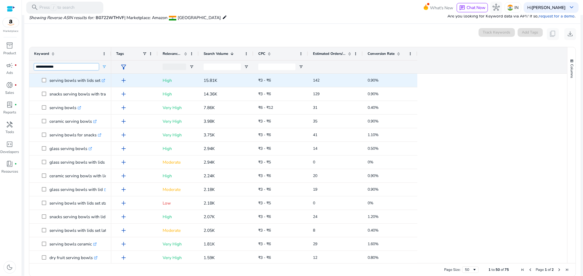
type input "**********"
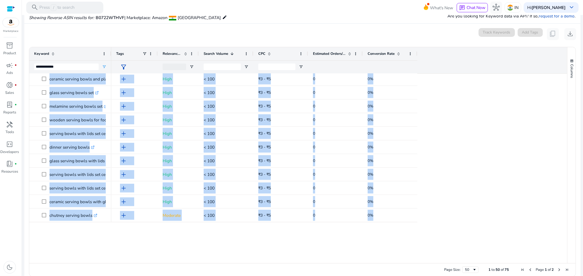
scroll to position [68, 0]
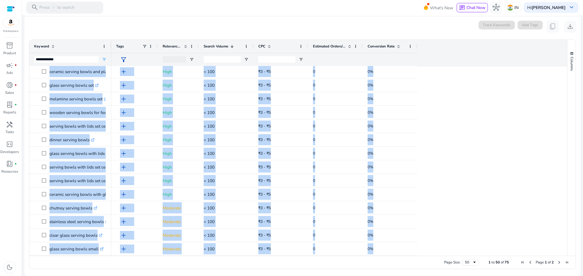
drag, startPoint x: 37, startPoint y: 75, endPoint x: 438, endPoint y: 291, distance: 455.3
click at [438, 276] on html "**********" at bounding box center [291, 138] width 583 height 276
copy body "serving bowls with lids set .st0{fill:#2c8af8} snacks serving bowls with tray .…"
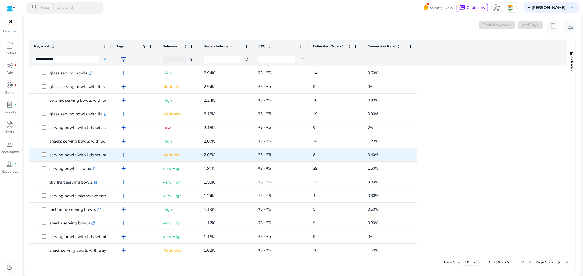
scroll to position [0, 0]
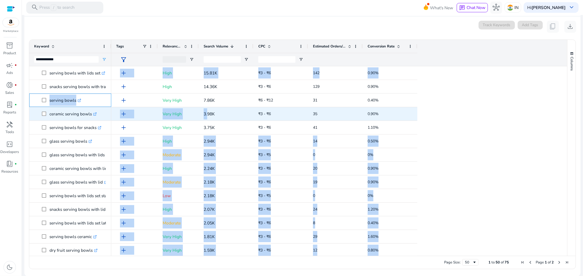
drag, startPoint x: 42, startPoint y: 97, endPoint x: 207, endPoint y: 114, distance: 165.6
click at [207, 114] on div "serving bowls with lids set .st0{fill:#2c8af8} steel serving bowls with lids se…" at bounding box center [295, 161] width 533 height 190
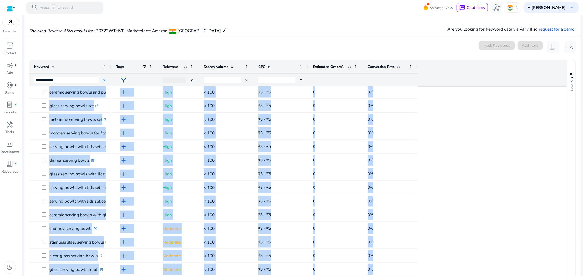
scroll to position [68, 0]
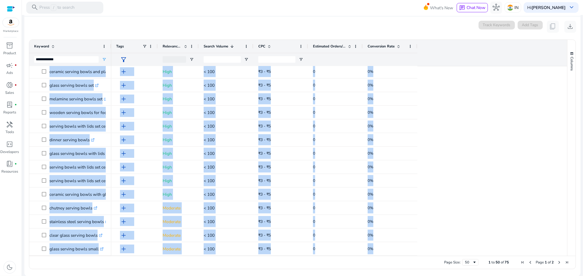
drag, startPoint x: 42, startPoint y: 134, endPoint x: 443, endPoint y: 287, distance: 428.9
click at [443, 276] on html "**********" at bounding box center [291, 138] width 583 height 276
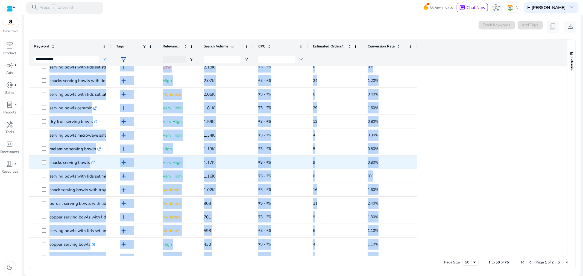
scroll to position [0, 0]
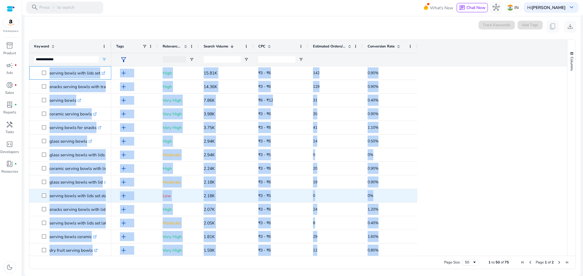
copy body "serving bowls with lids set .st0{fill:#2c8af8} steel serving bowls with lids se…"
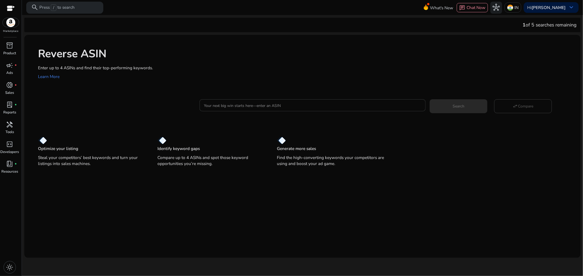
click at [278, 108] on input "Your next big win starts here—enter an ASIN" at bounding box center [312, 105] width 217 height 6
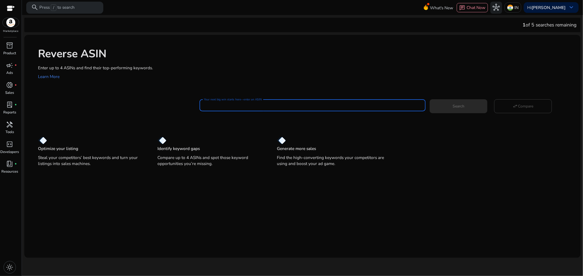
paste input "**********"
type input "**********"
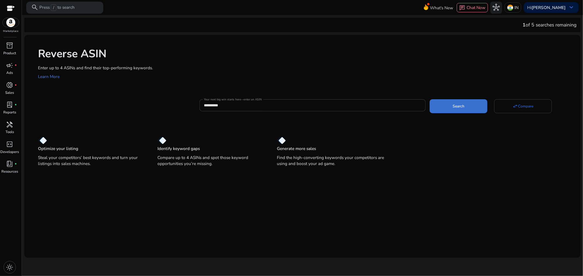
click at [474, 105] on span at bounding box center [458, 106] width 58 height 13
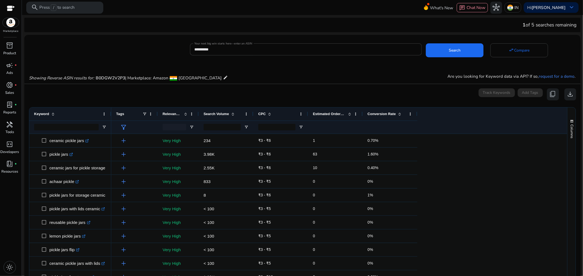
drag, startPoint x: 562, startPoint y: 145, endPoint x: 562, endPoint y: 179, distance: 33.6
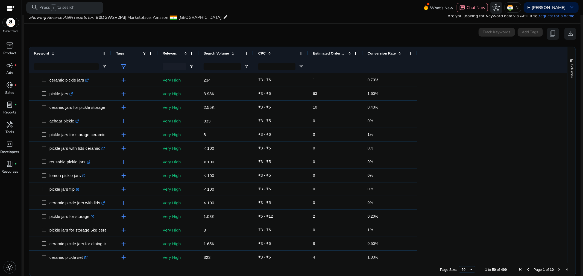
click at [225, 55] on div "Search Volume" at bounding box center [222, 53] width 39 height 10
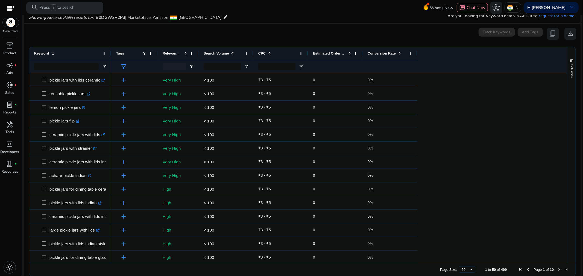
click at [225, 55] on span "Search Volume" at bounding box center [215, 53] width 25 height 4
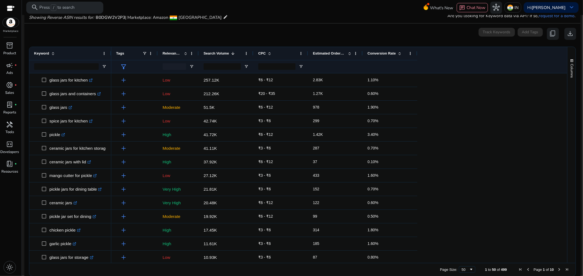
click at [189, 52] on div "Relevance Score" at bounding box center [178, 53] width 31 height 13
click at [193, 53] on span at bounding box center [191, 53] width 4 height 4
click at [176, 68] on div at bounding box center [174, 66] width 23 height 7
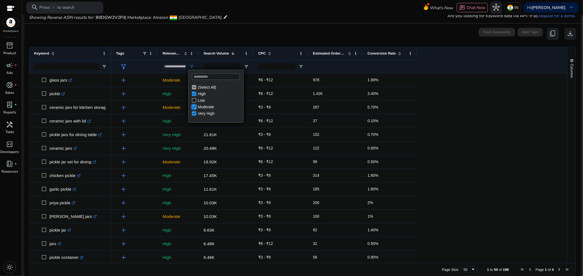
type input "**********"
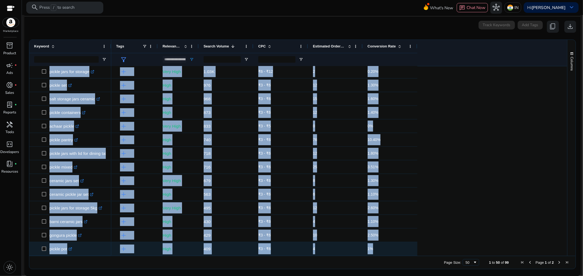
drag, startPoint x: 47, startPoint y: 78, endPoint x: 377, endPoint y: 247, distance: 371.5
click at [377, 247] on div "pickle .st0{fill:#2c8af8} pickle mango .st0{fill:#2c8af8} lemon pickle .st0{fil…" at bounding box center [295, 161] width 533 height 190
copy div "pickle .st0{fill:#2c8af8} pickle mango .st0{fill:#2c8af8} lemon pickle .st0{fil…"
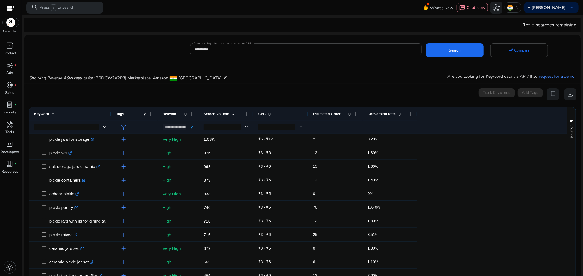
drag, startPoint x: 580, startPoint y: 46, endPoint x: 578, endPoint y: 56, distance: 9.7
click at [578, 56] on mat-sidenav-content "**********" at bounding box center [302, 138] width 561 height 276
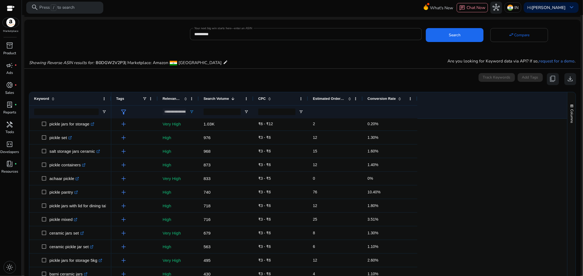
scroll to position [19, 0]
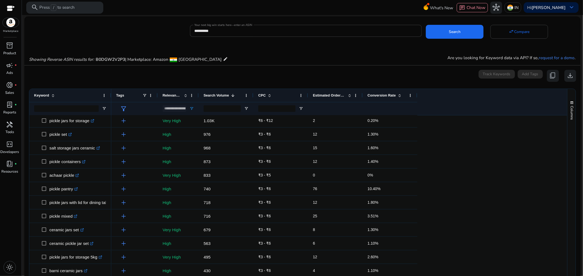
click at [576, 70] on mat-card "0 keyword(s) selected Track Keywords Add Tags content_copy download Press SPACE…" at bounding box center [302, 196] width 556 height 260
drag, startPoint x: 579, startPoint y: 70, endPoint x: 575, endPoint y: 98, distance: 28.2
click at [575, 98] on mat-sidenav-content "**********" at bounding box center [302, 138] width 561 height 276
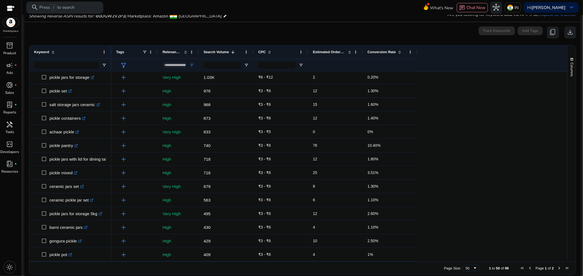
scroll to position [65, 0]
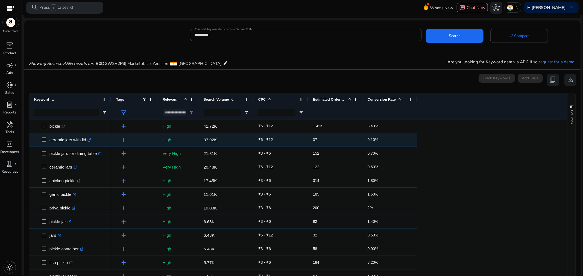
scroll to position [0, 0]
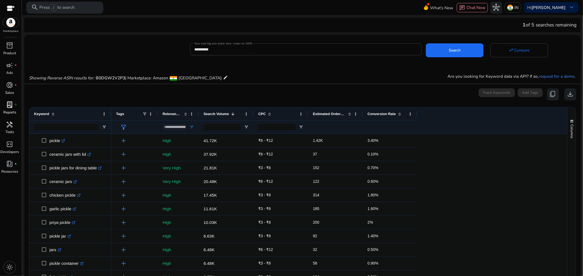
click at [14, 108] on div "lab_profile fiber_manual_record" at bounding box center [9, 105] width 17 height 10
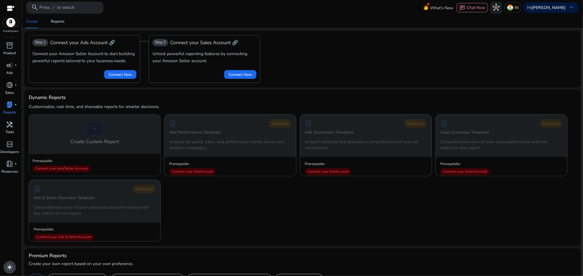
click at [11, 269] on span "light_mode" at bounding box center [9, 267] width 7 height 7
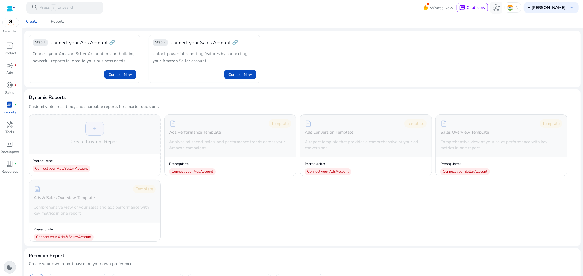
click at [10, 269] on span "dark_mode" at bounding box center [9, 267] width 7 height 7
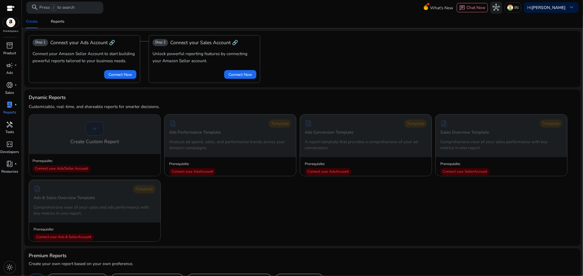
click at [9, 10] on div at bounding box center [11, 9] width 8 height 6
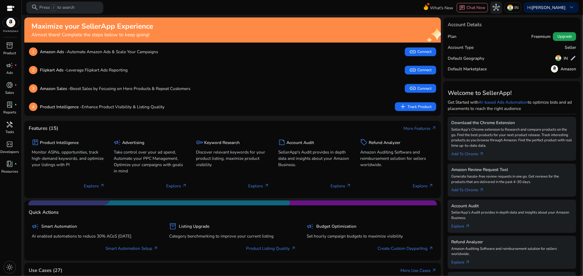
click at [562, 38] on span "Upgrade" at bounding box center [564, 37] width 14 height 6
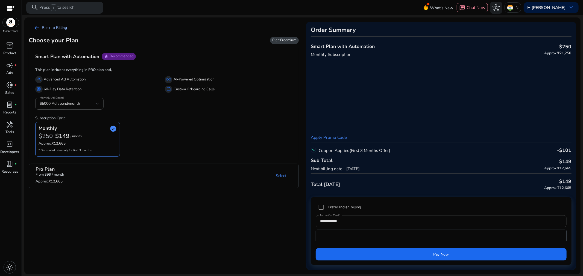
click at [33, 27] on link "arrow_left_alt Back to Billing" at bounding box center [50, 28] width 43 height 12
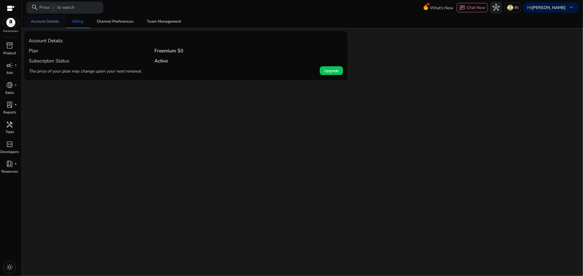
click at [35, 21] on span "Account Details" at bounding box center [45, 22] width 28 height 4
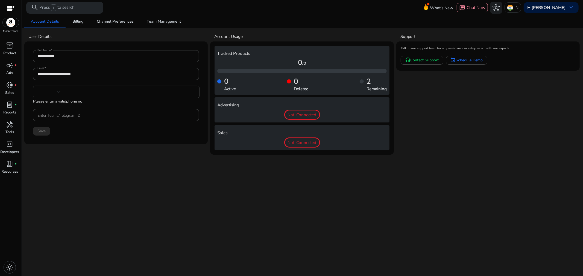
type input "***"
click at [2, 24] on div "Marketplace" at bounding box center [11, 16] width 22 height 33
click at [4, 47] on div "inventory_2" at bounding box center [9, 46] width 17 height 10
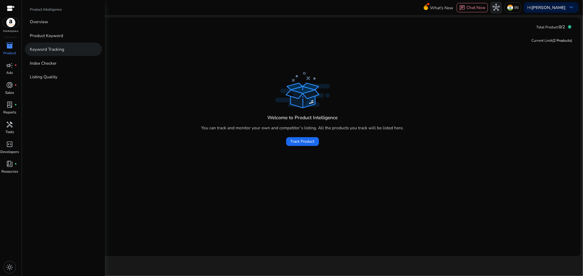
click at [52, 47] on p "Keyword Tracking" at bounding box center [47, 49] width 34 height 6
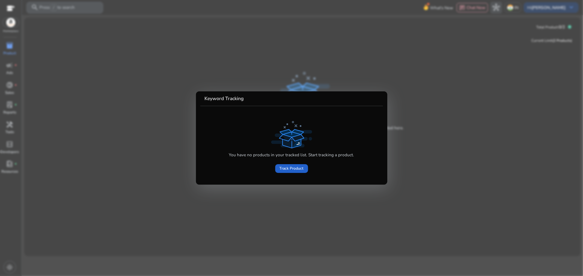
click at [296, 171] on span "Track Product" at bounding box center [291, 169] width 24 height 6
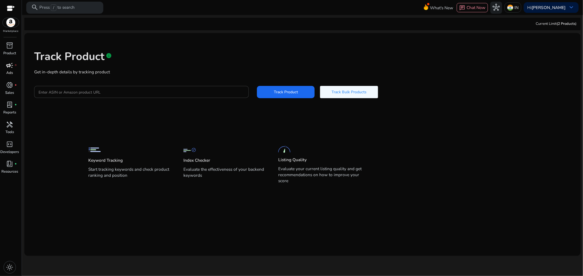
click at [9, 67] on span "campaign" at bounding box center [9, 65] width 7 height 7
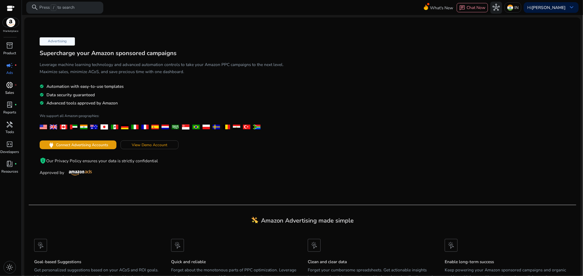
click at [14, 88] on div "donut_small fiber_manual_record" at bounding box center [9, 86] width 17 height 10
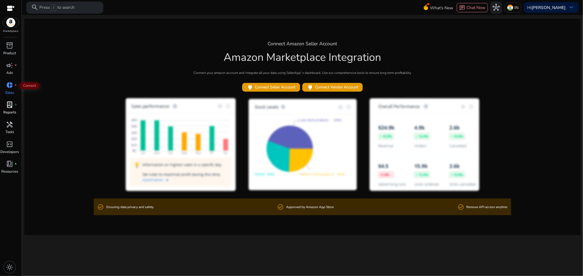
click at [8, 104] on span "lab_profile" at bounding box center [9, 104] width 7 height 7
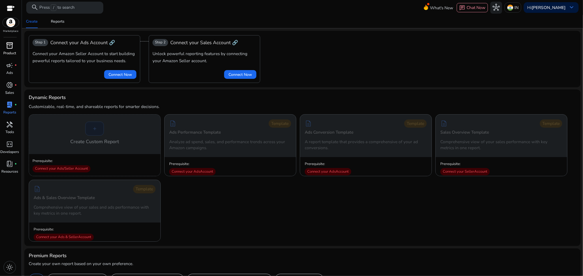
click at [8, 44] on span "inventory_2" at bounding box center [9, 45] width 7 height 7
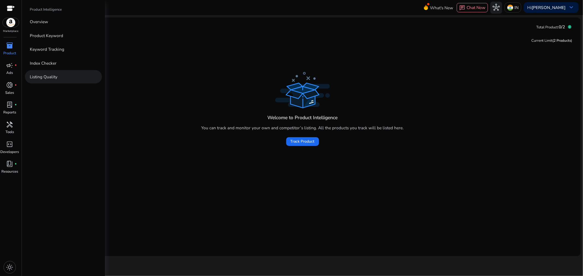
click at [50, 81] on link "Listing Quality" at bounding box center [63, 76] width 77 height 13
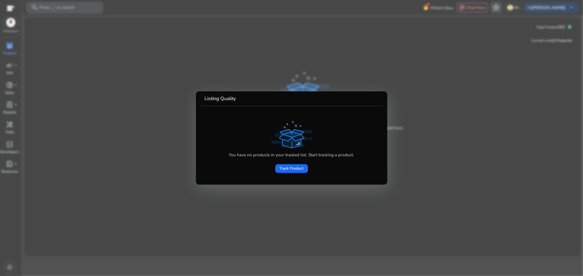
click at [325, 214] on div at bounding box center [291, 138] width 583 height 276
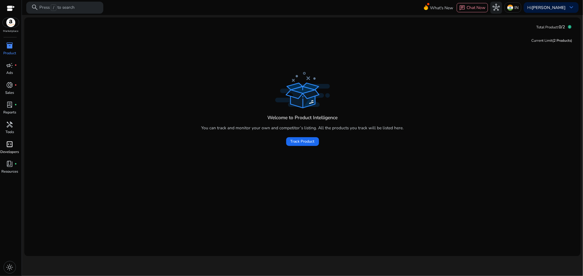
click at [11, 152] on p "Developers" at bounding box center [10, 152] width 19 height 5
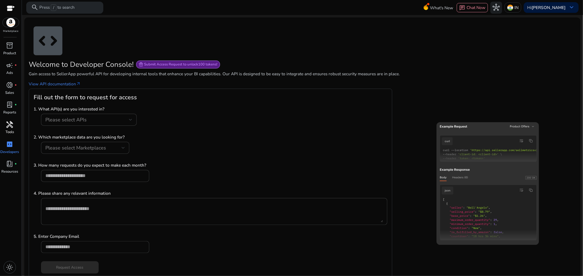
click at [7, 131] on p "Tools" at bounding box center [9, 132] width 8 height 5
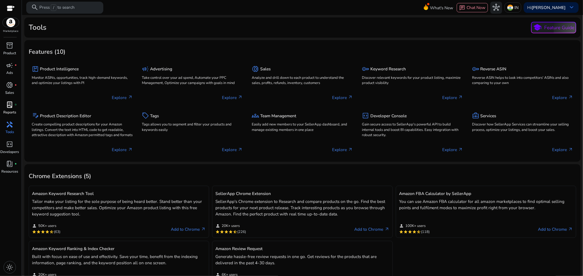
click at [7, 118] on link "lab_profile fiber_manual_record Reports" at bounding box center [9, 110] width 19 height 20
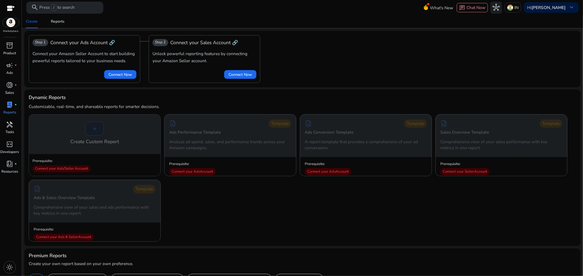
click at [6, 105] on div "lab_profile fiber_manual_record" at bounding box center [9, 105] width 17 height 10
click at [6, 103] on div "lab_profile fiber_manual_record" at bounding box center [9, 105] width 17 height 10
click at [10, 87] on span "donut_small" at bounding box center [9, 85] width 7 height 7
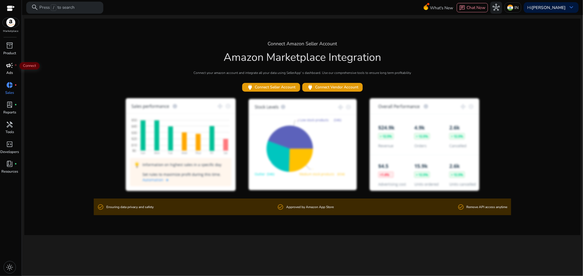
click at [11, 64] on span "campaign" at bounding box center [9, 65] width 7 height 7
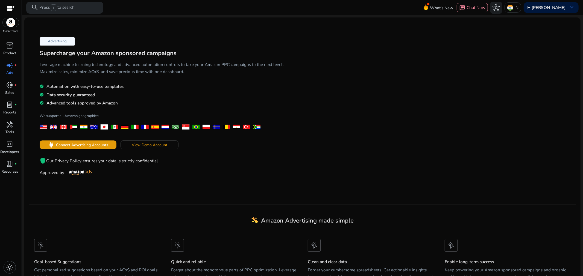
scroll to position [25, 0]
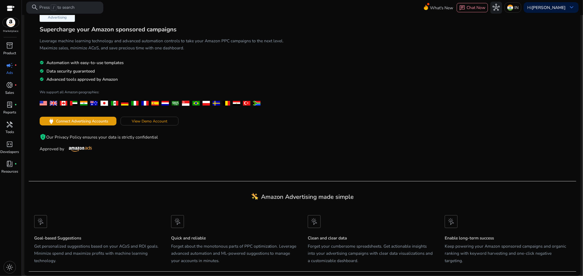
click at [13, 23] on img at bounding box center [11, 22] width 16 height 9
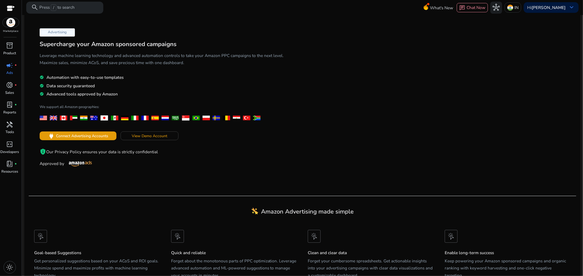
scroll to position [0, 0]
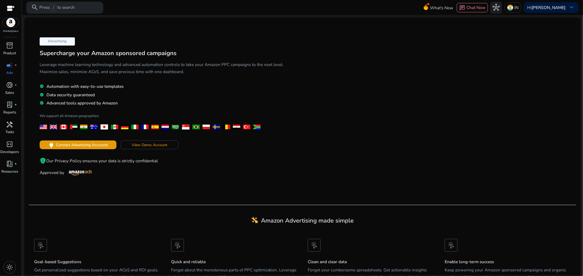
click at [10, 40] on div "Marketplace inventory_2 Product campaign fiber_manual_record Ads donut_small fi…" at bounding box center [11, 138] width 22 height 276
click at [9, 26] on img at bounding box center [11, 22] width 16 height 9
click at [355, 96] on div "Advertising Supercharge your Amazon sponsored campaigns Leverage machine learni…" at bounding box center [302, 113] width 547 height 183
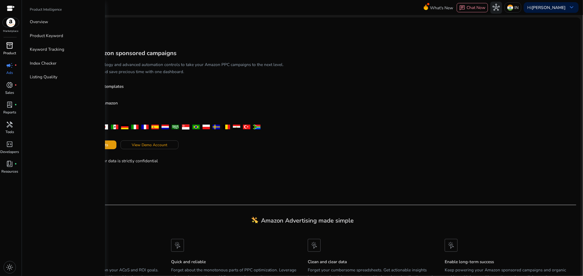
click at [12, 47] on span "inventory_2" at bounding box center [9, 45] width 7 height 7
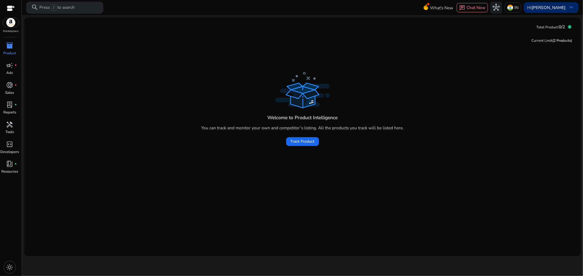
click at [552, 8] on b "[PERSON_NAME]" at bounding box center [548, 8] width 34 height 6
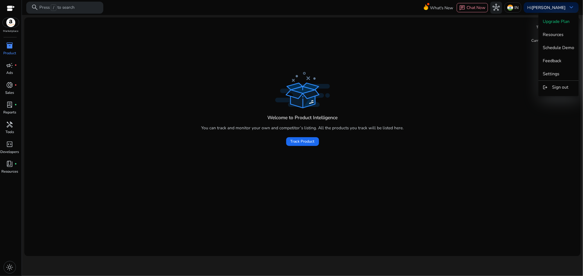
click at [512, 158] on div at bounding box center [291, 138] width 583 height 276
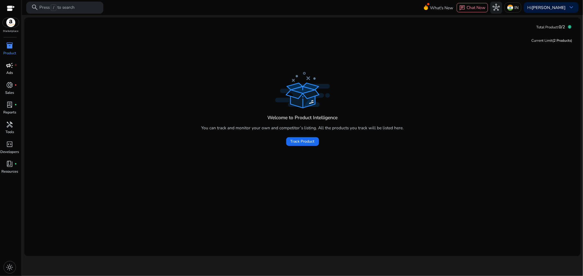
click at [10, 62] on span "campaign" at bounding box center [9, 65] width 7 height 7
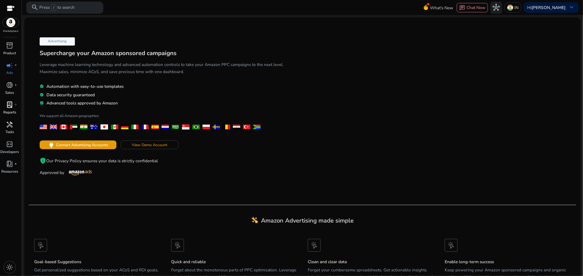
click at [8, 110] on p "Reports" at bounding box center [9, 112] width 13 height 5
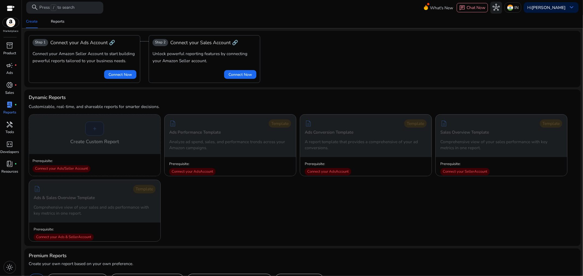
click at [12, 25] on img at bounding box center [11, 22] width 16 height 9
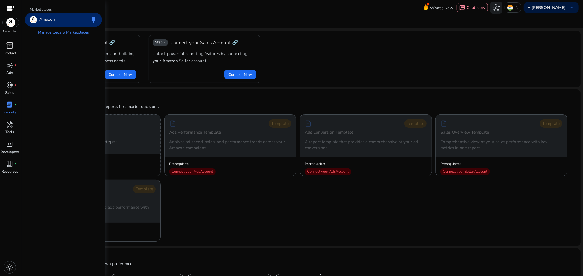
click at [7, 45] on span "inventory_2" at bounding box center [9, 45] width 7 height 7
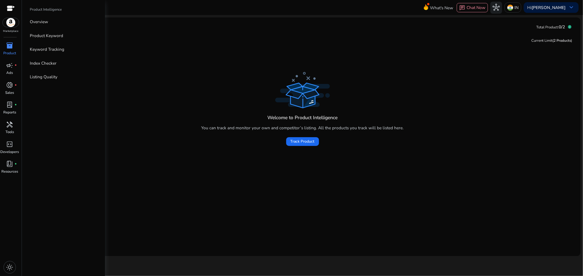
click at [7, 11] on div at bounding box center [11, 9] width 8 height 6
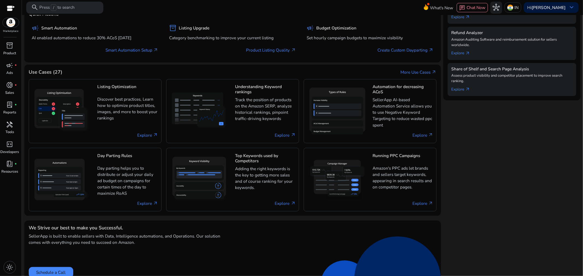
scroll to position [207, 0]
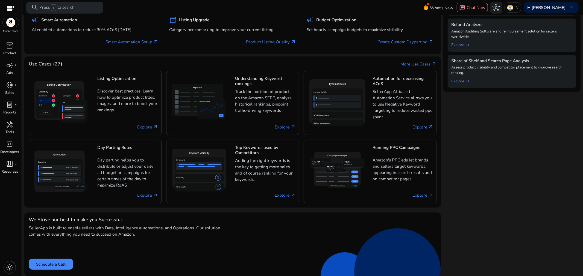
click at [9, 166] on span "book_4" at bounding box center [9, 164] width 7 height 7
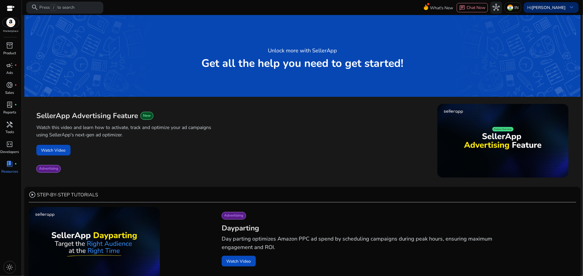
click at [552, 10] on div "Hi [PERSON_NAME] keyboard_arrow_down" at bounding box center [550, 7] width 55 height 10
